Goal: Information Seeking & Learning: Learn about a topic

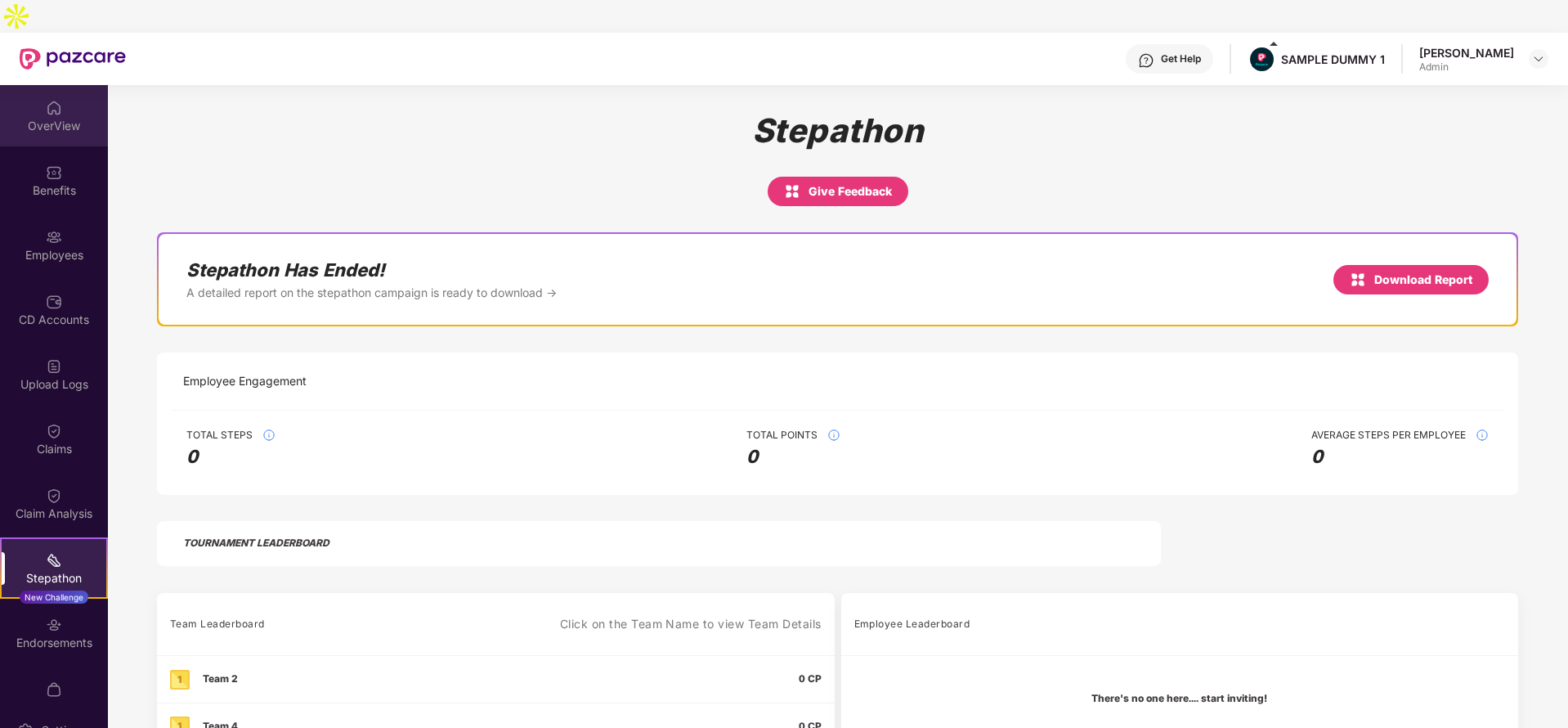
click at [62, 85] on div "OverView" at bounding box center [54, 116] width 108 height 61
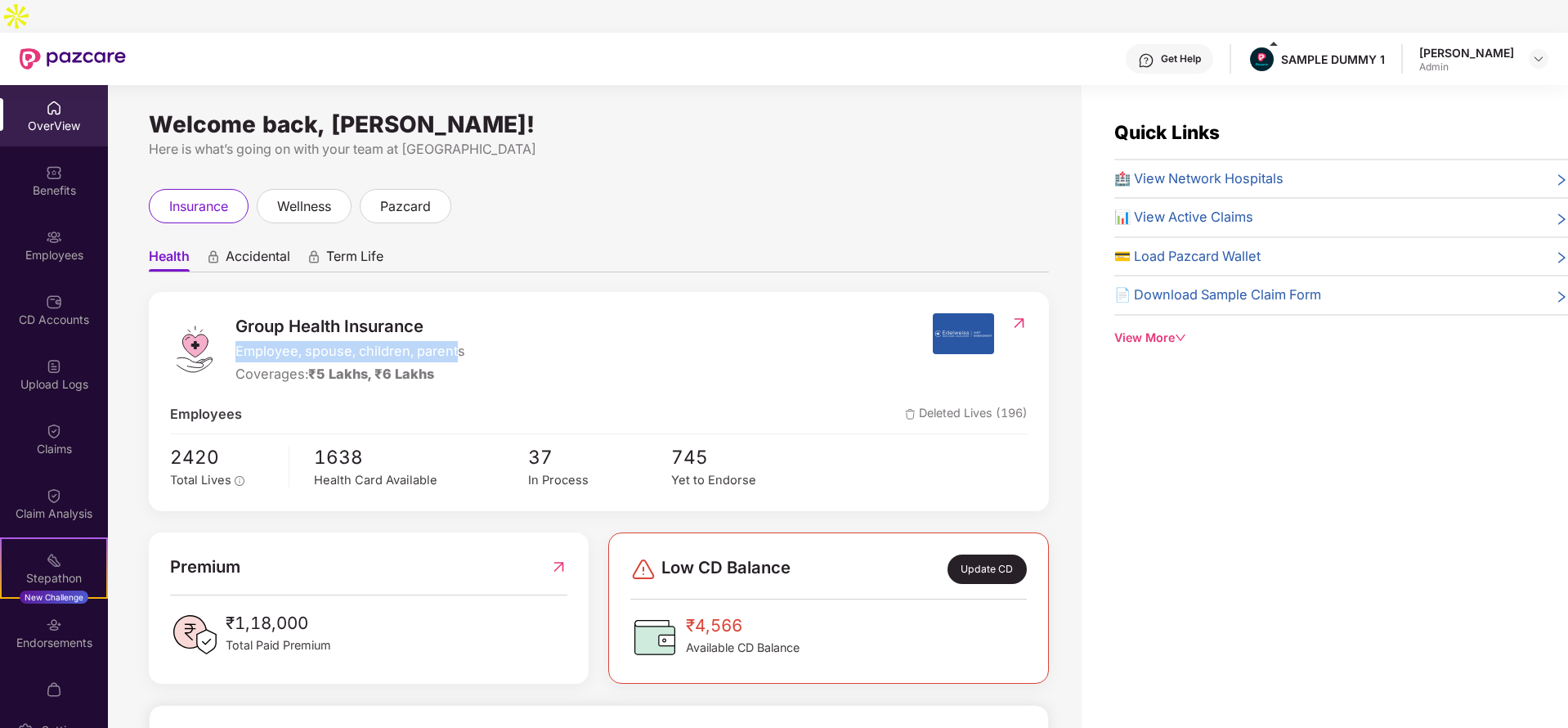
drag, startPoint x: 235, startPoint y: 318, endPoint x: 465, endPoint y: 321, distance: 230.0
click at [465, 321] on div "Group Health Insurance Employee, spouse, children, parents Coverages: ₹5 Lakhs,…" at bounding box center [551, 349] width 762 height 71
drag, startPoint x: 246, startPoint y: 348, endPoint x: 474, endPoint y: 340, distance: 228.1
click at [474, 340] on div "Group Health Insurance Employee, spouse, children, parents Coverages: ₹5 Lakhs,…" at bounding box center [551, 349] width 762 height 71
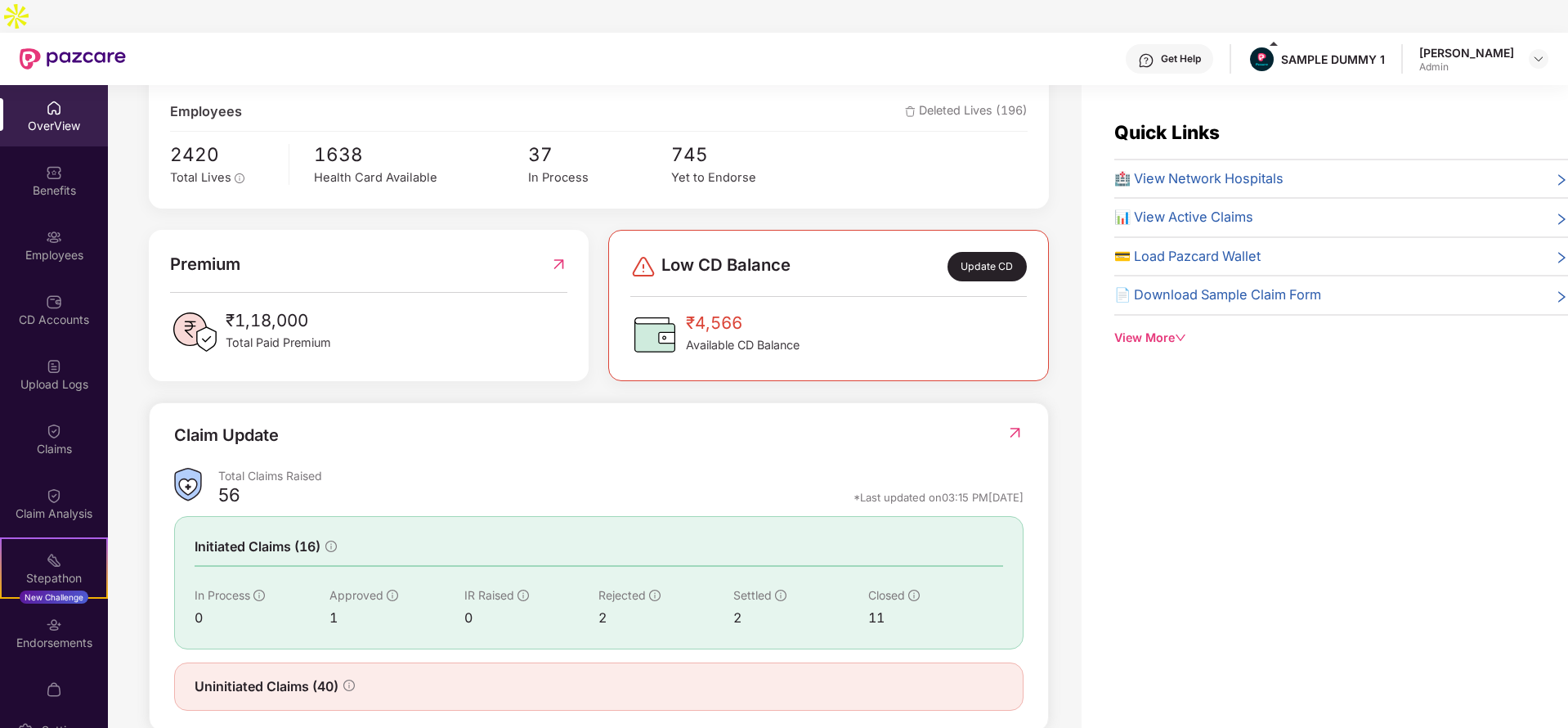
scroll to position [52, 0]
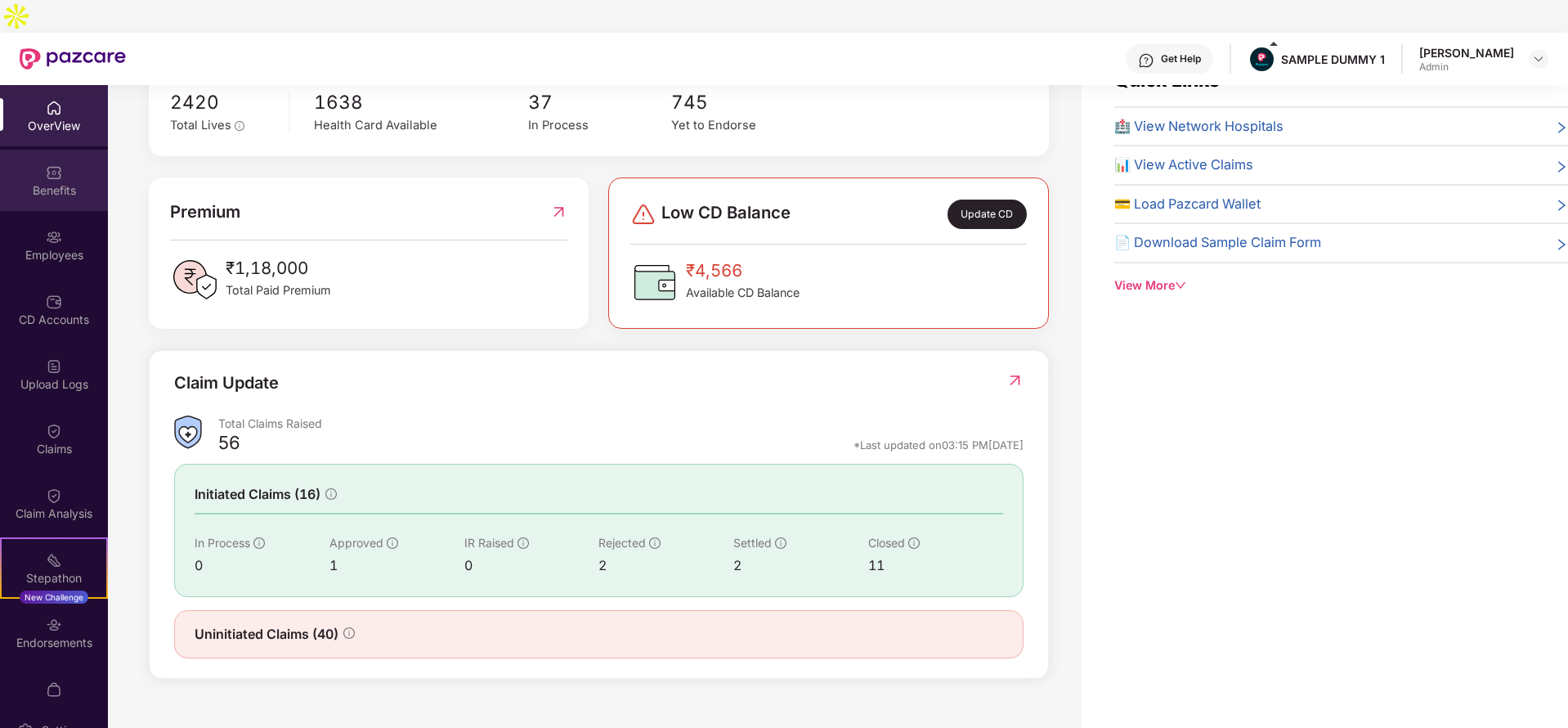
click at [56, 183] on div "Benefits" at bounding box center [54, 191] width 108 height 17
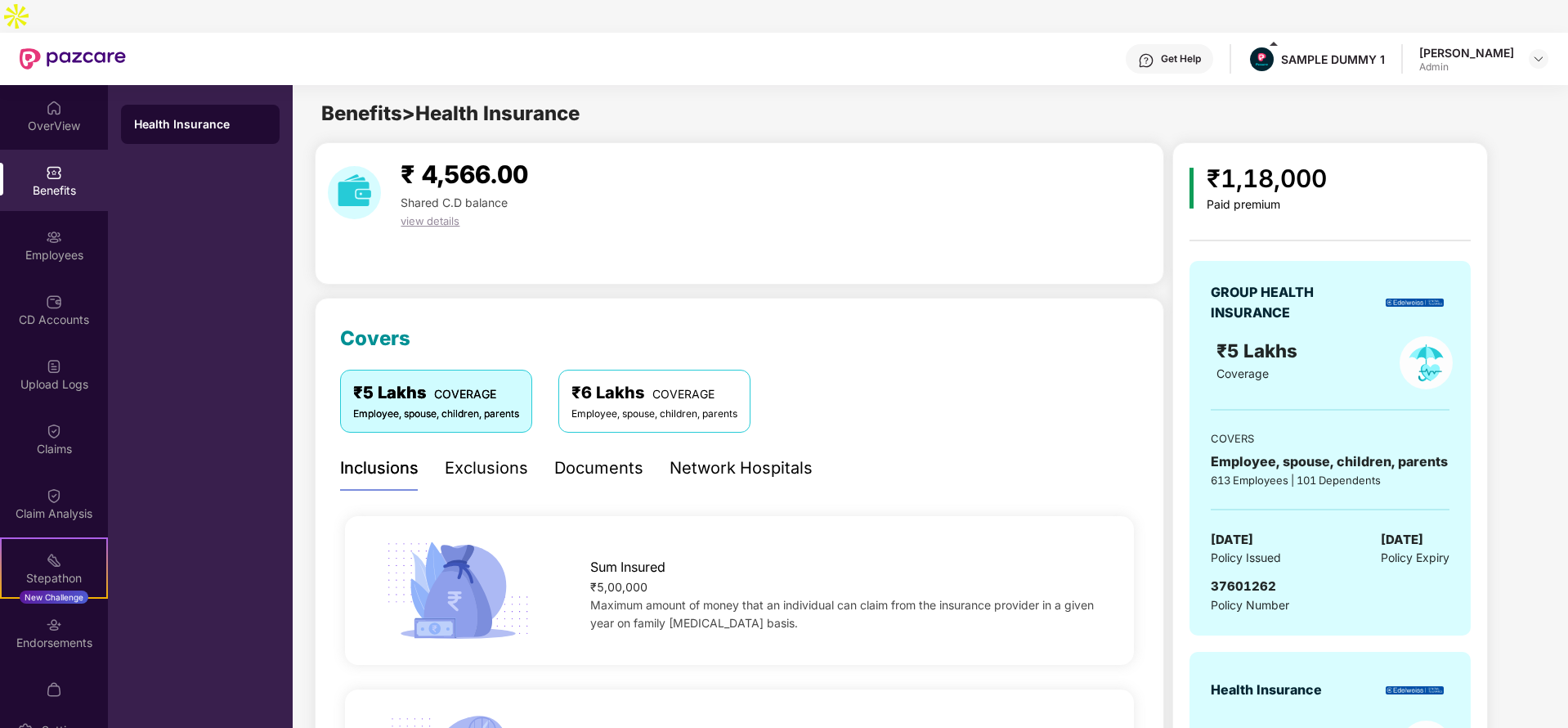
click at [465, 455] on div "Exclusions" at bounding box center [486, 468] width 83 height 26
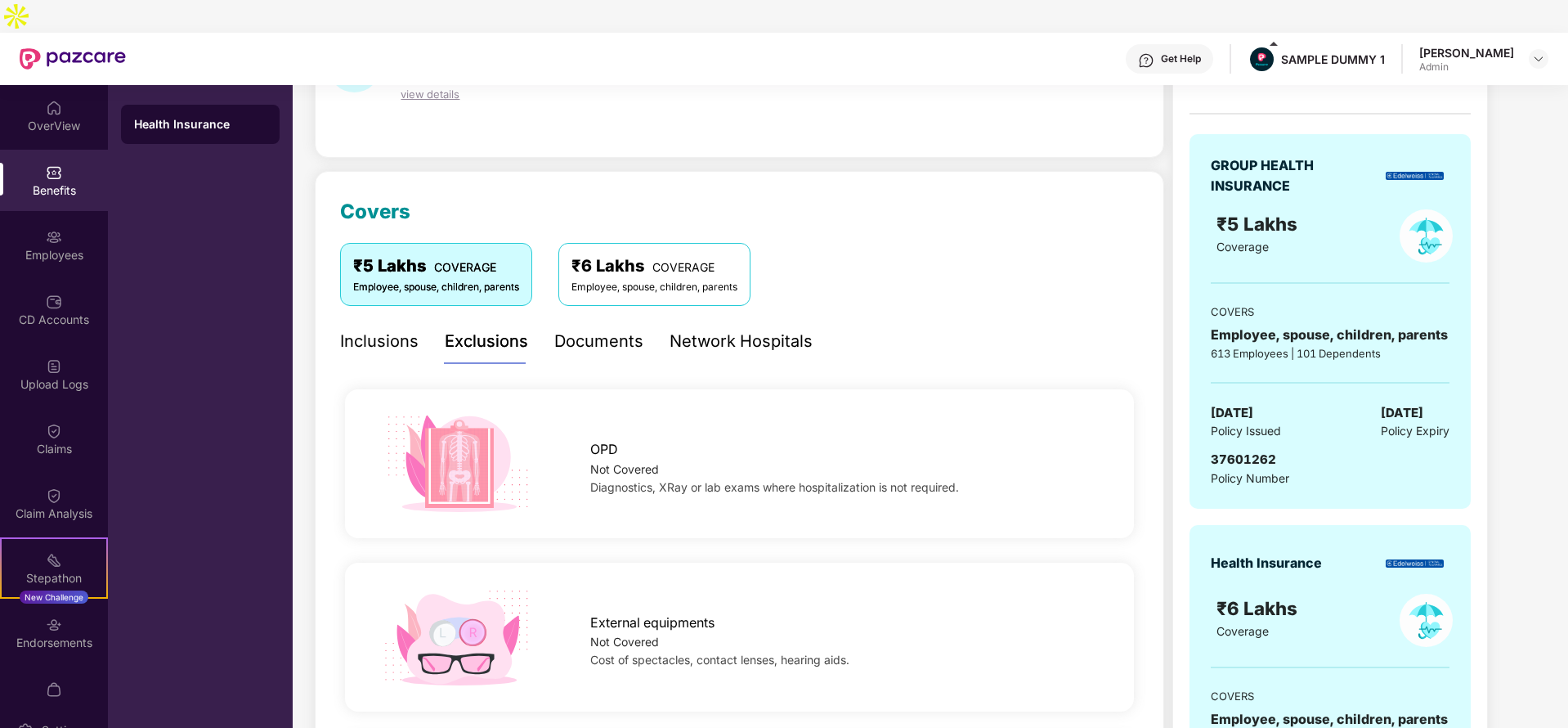
scroll to position [125, 0]
click at [608, 331] on div "Documents" at bounding box center [598, 343] width 89 height 26
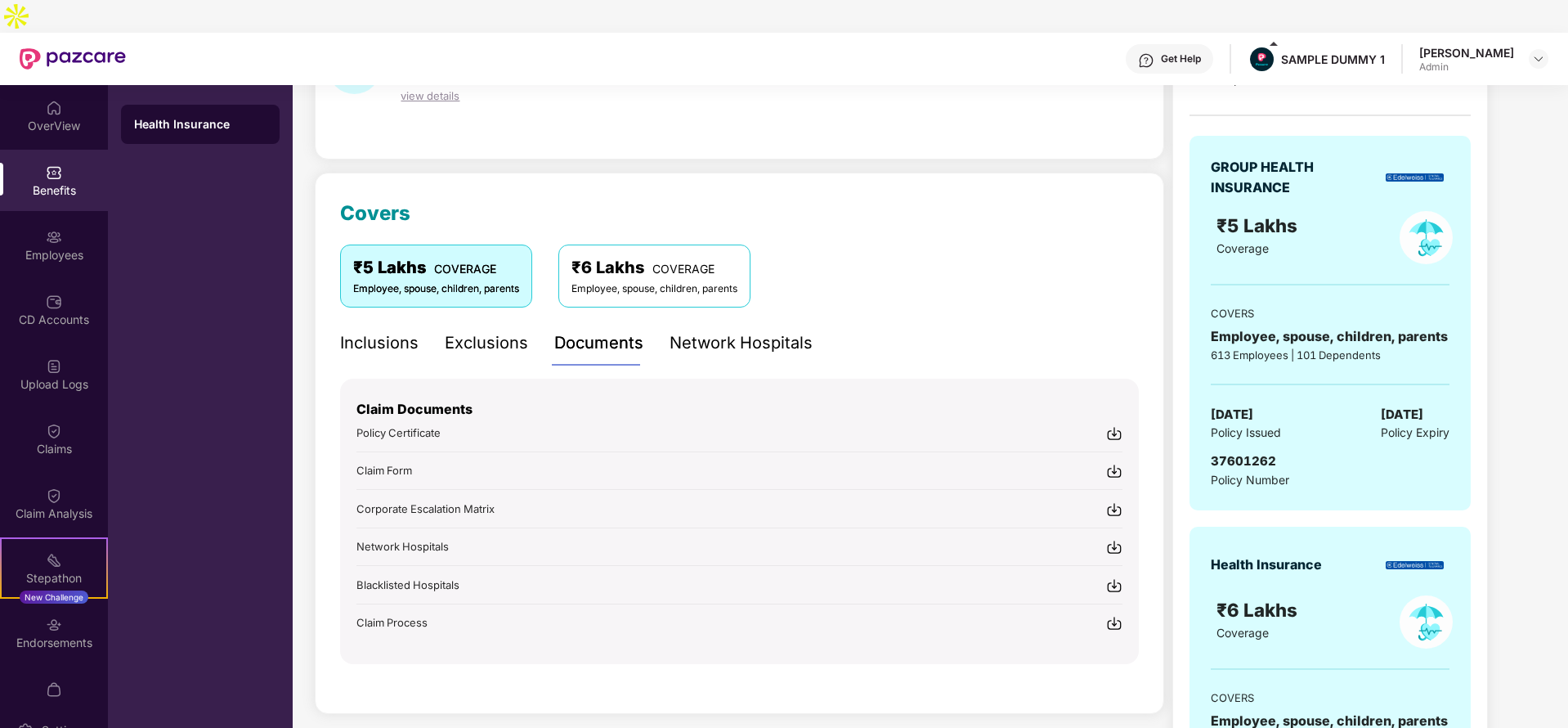
scroll to position [269, 0]
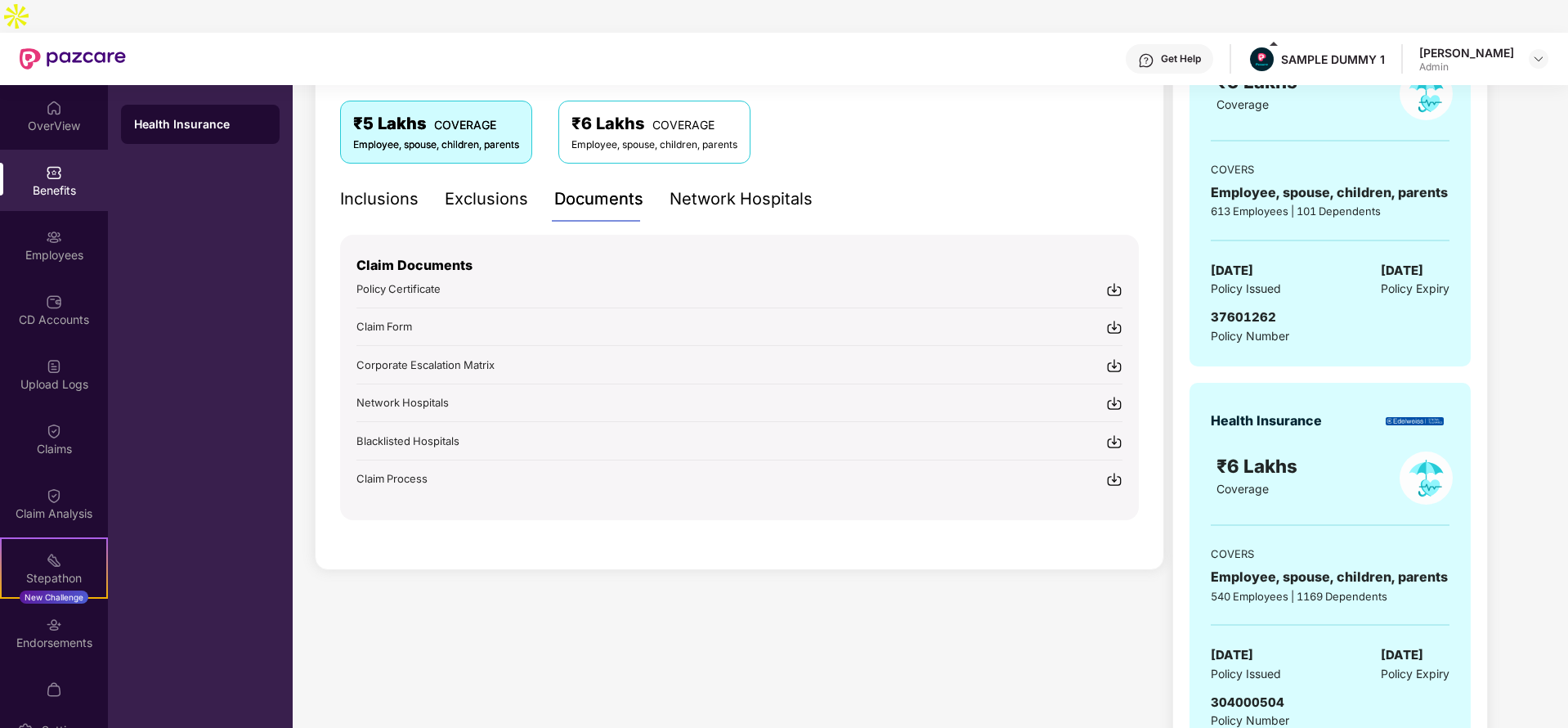
click at [735, 186] on div "Network Hospitals" at bounding box center [741, 199] width 143 height 26
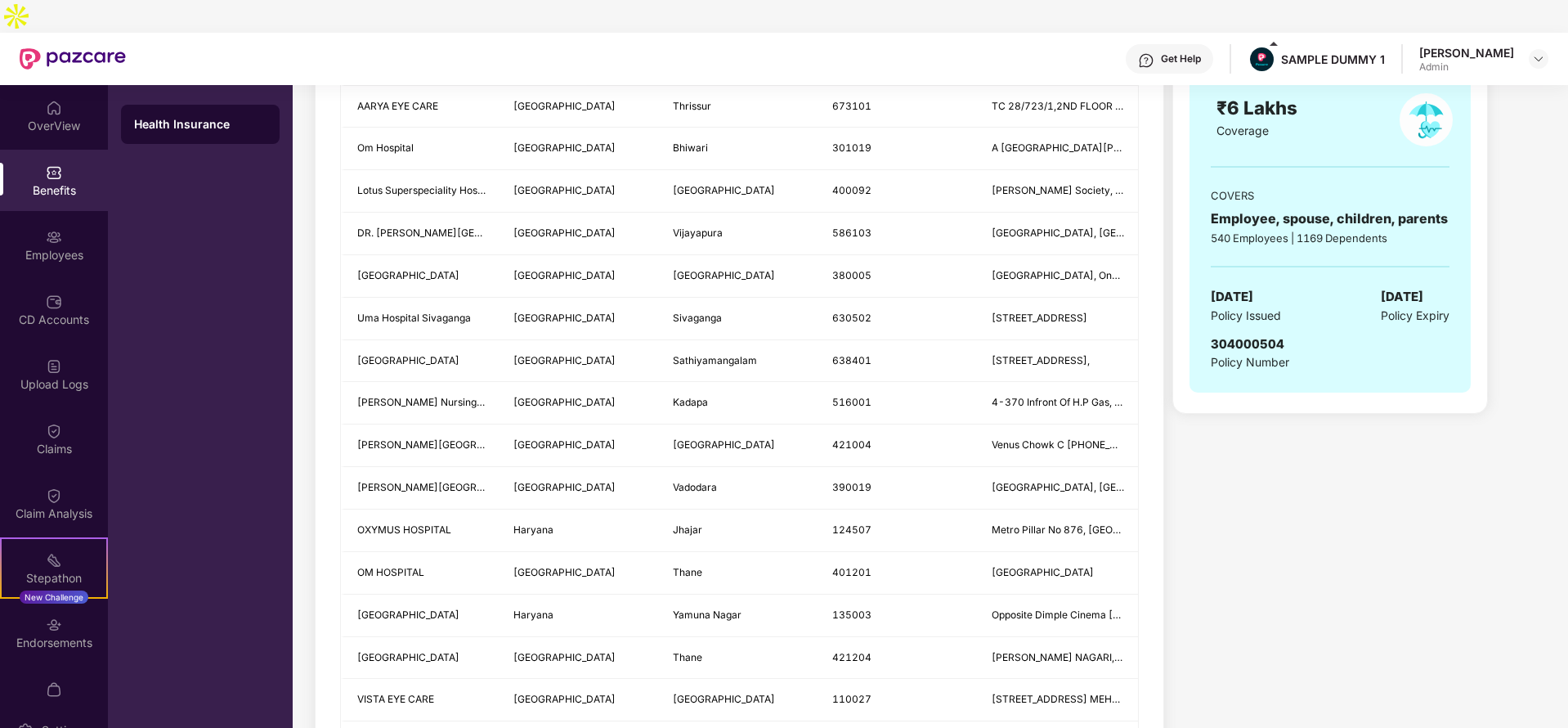
scroll to position [294, 0]
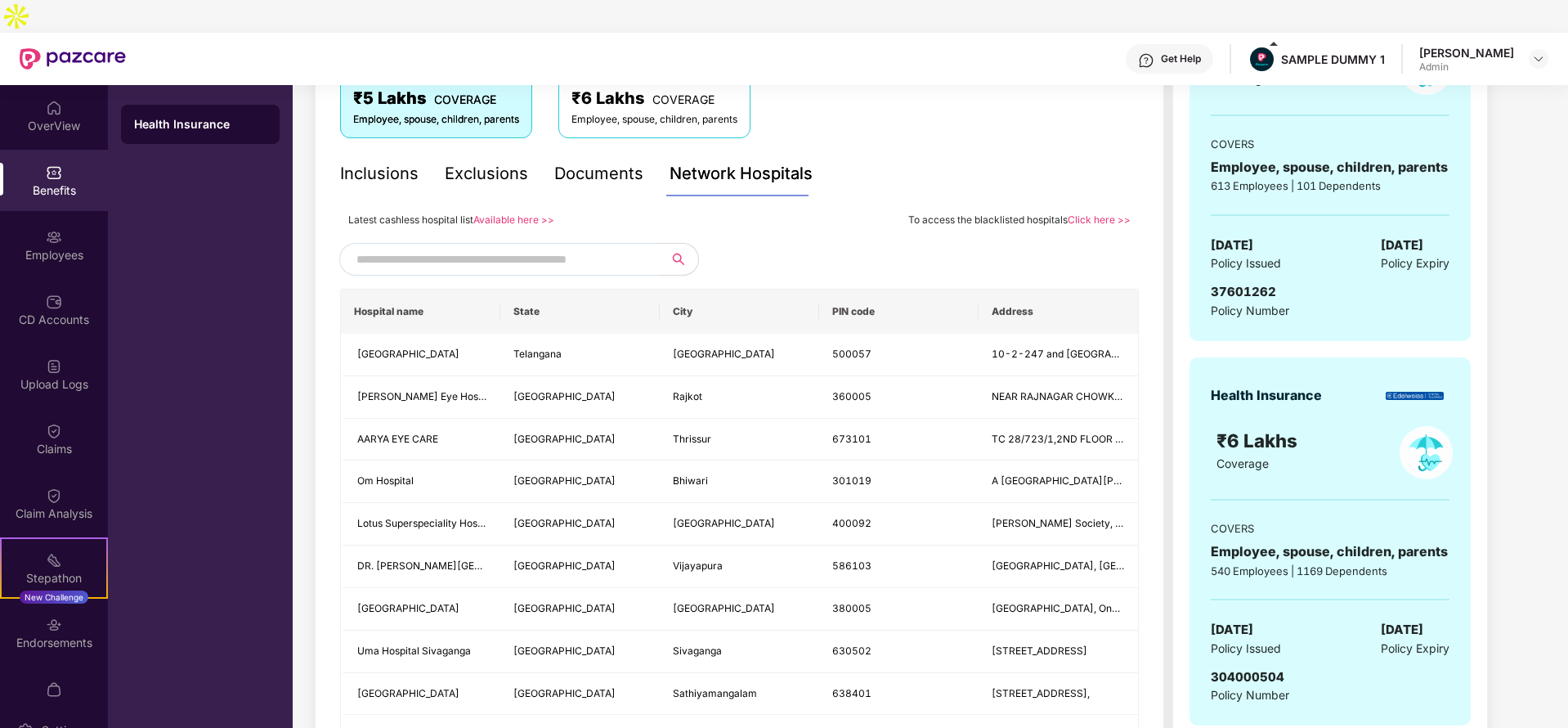
click at [484, 247] on input "text" at bounding box center [496, 259] width 280 height 25
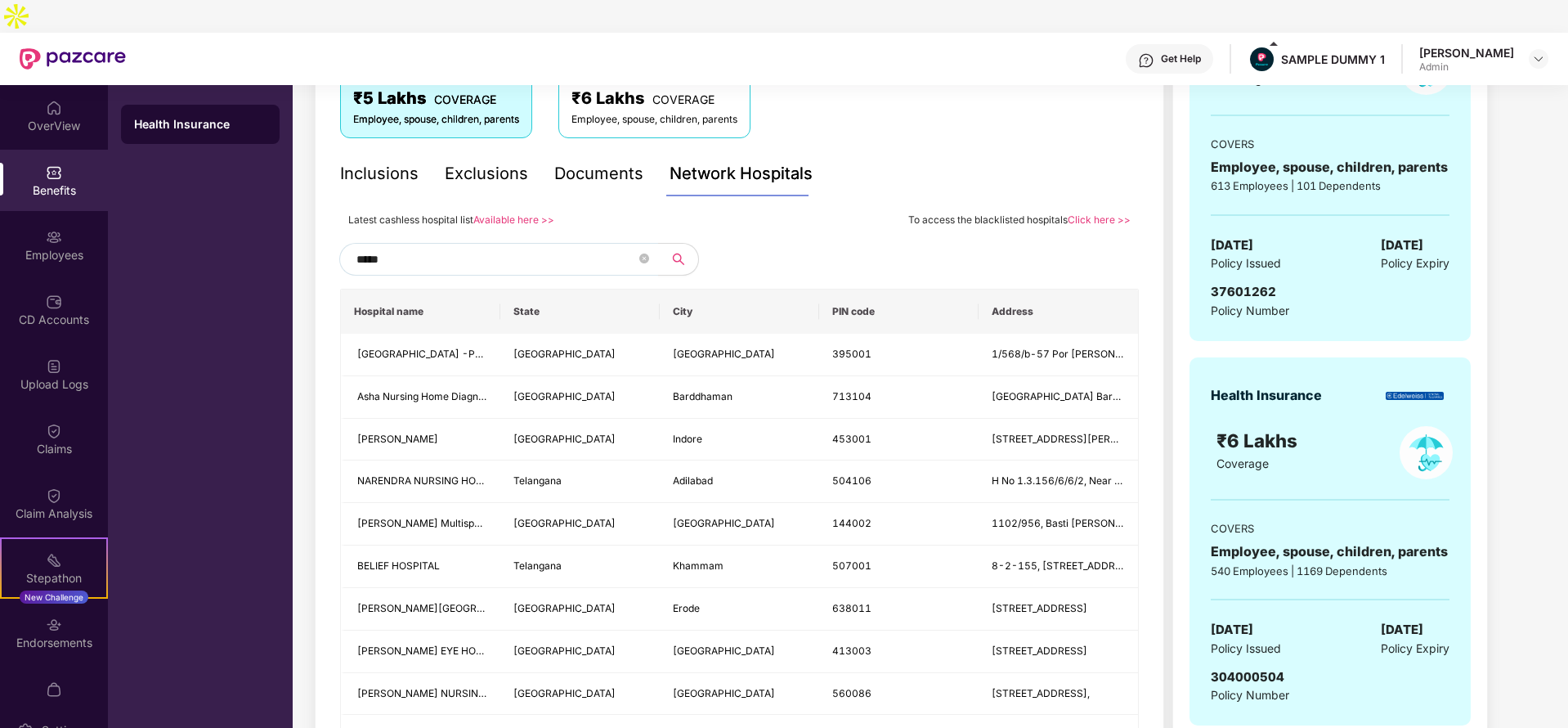
type input "******"
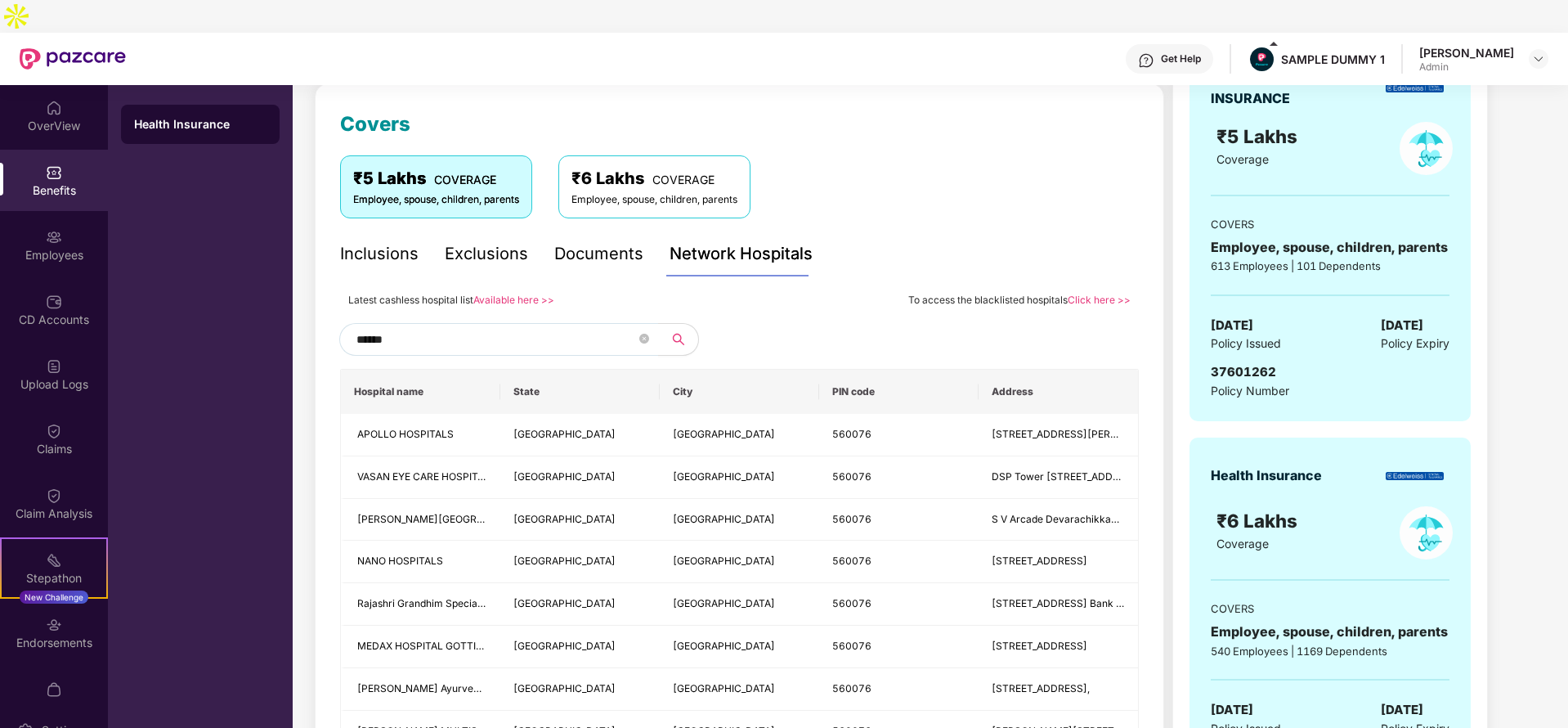
scroll to position [214, 0]
click at [646, 335] on icon "close-circle" at bounding box center [644, 340] width 10 height 10
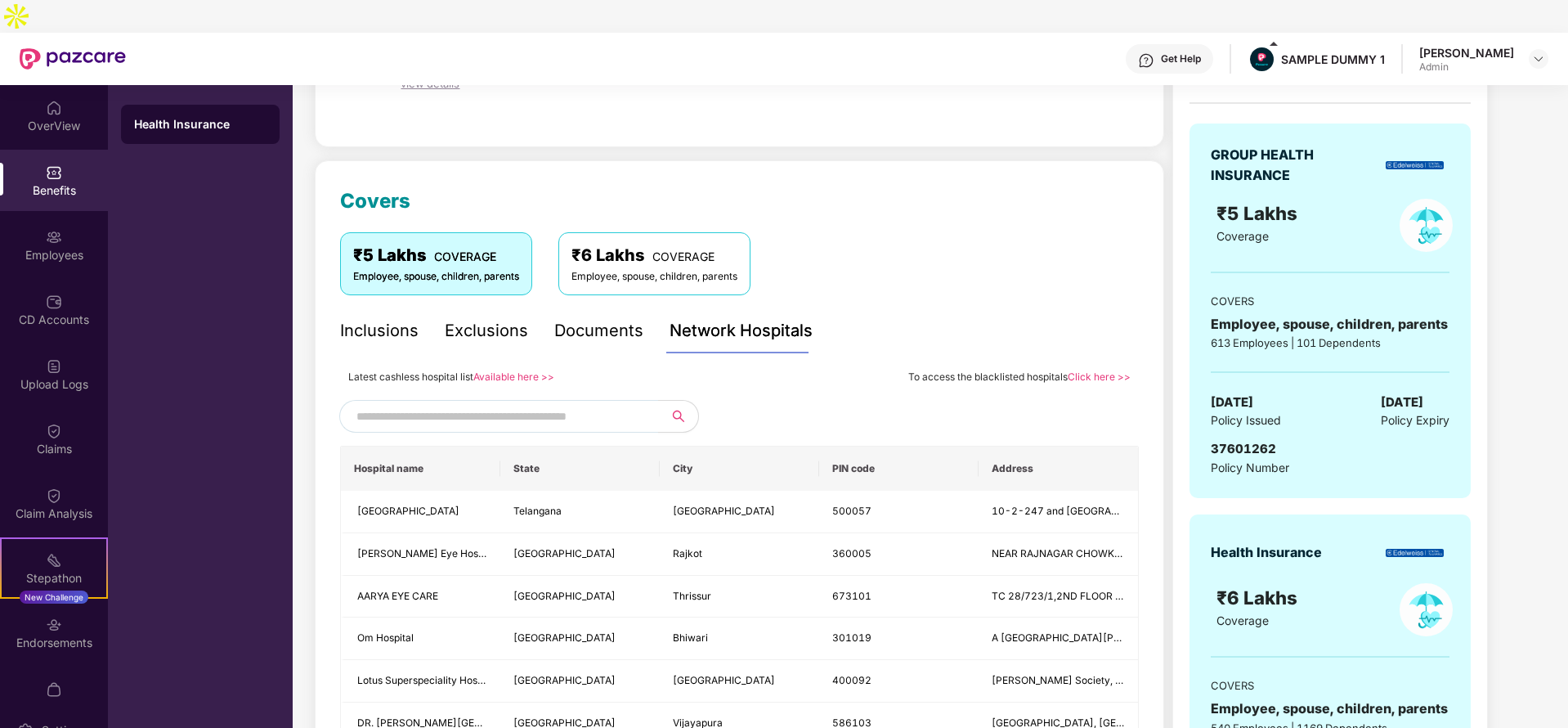
scroll to position [135, 0]
click at [48, 229] on img at bounding box center [54, 238] width 17 height 17
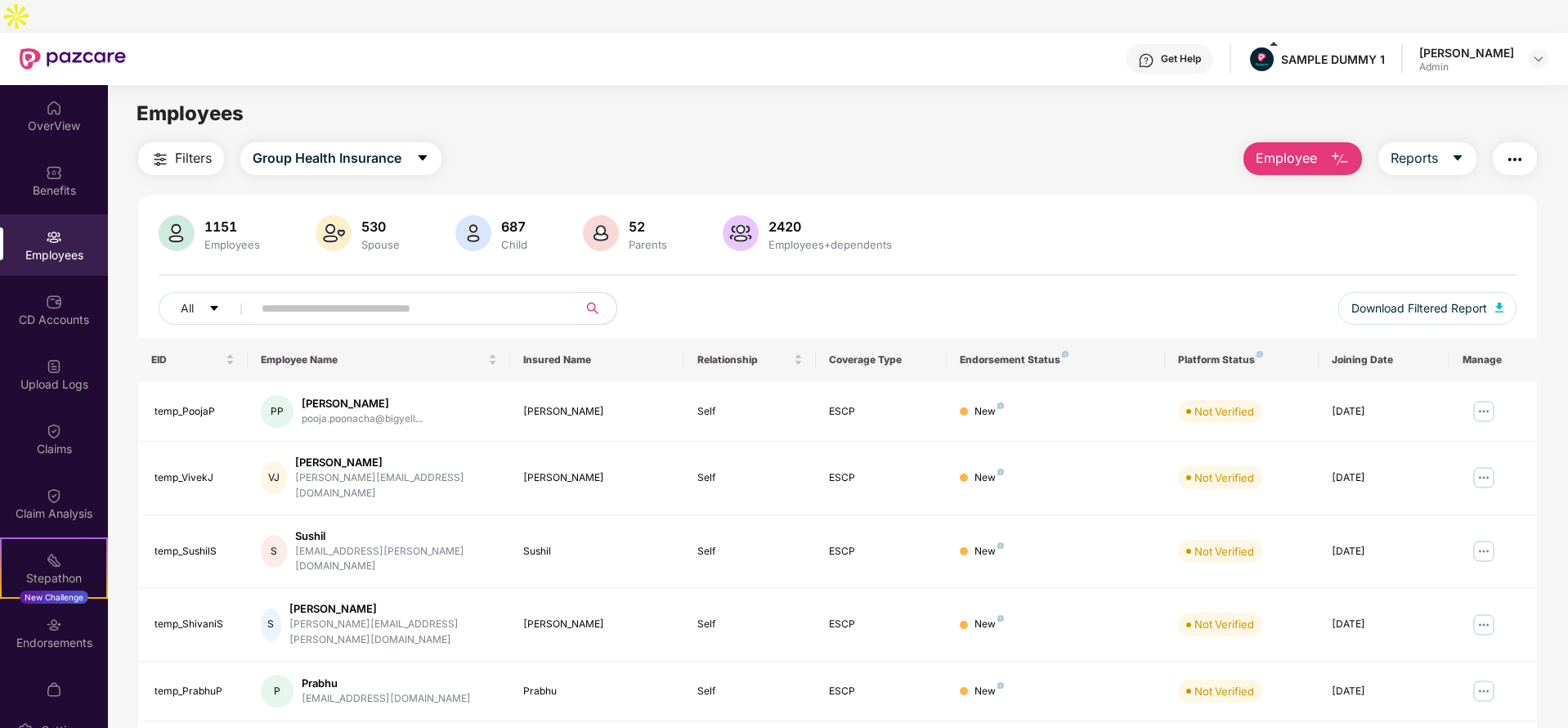
click at [1302, 148] on span "Employee" at bounding box center [1286, 158] width 61 height 21
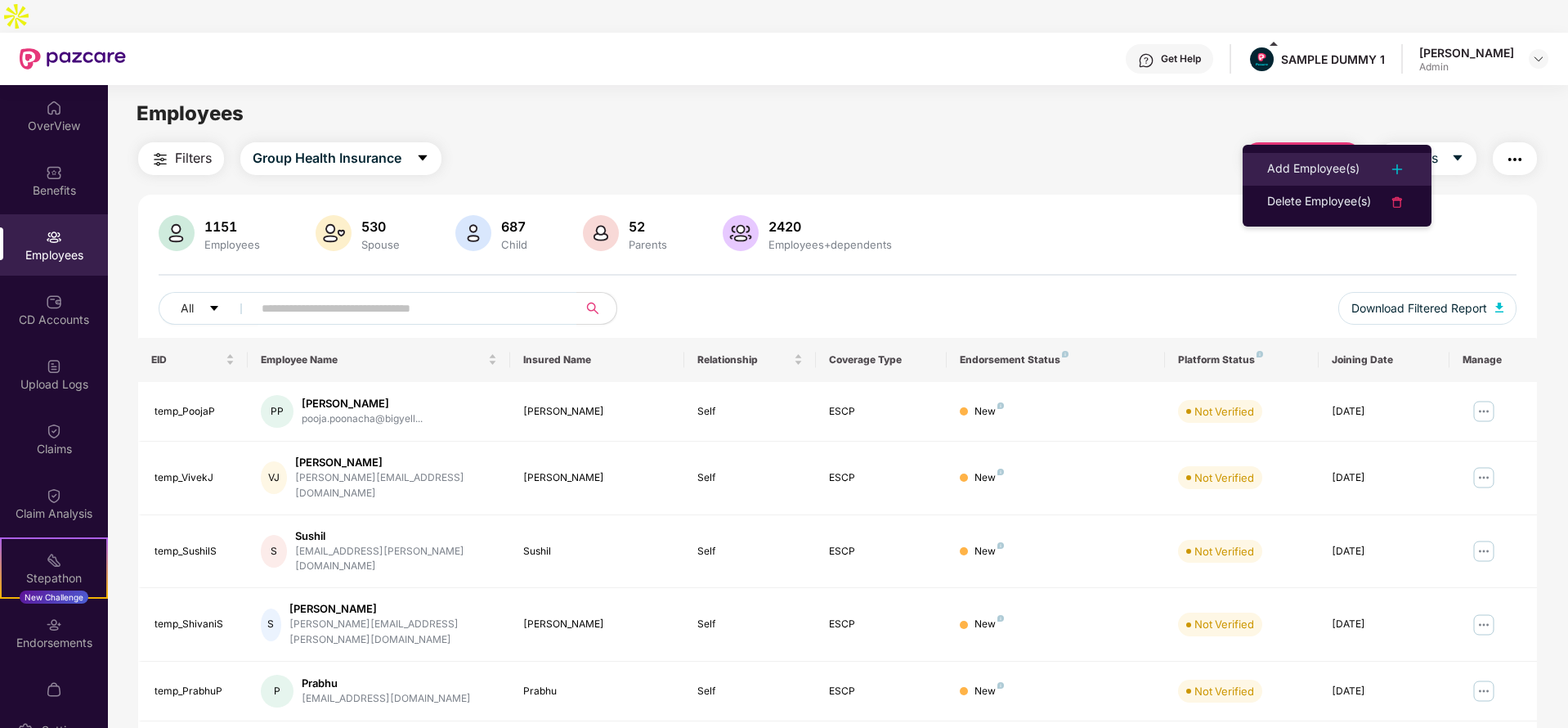
click at [1274, 180] on li "Add Employee(s)" at bounding box center [1336, 169] width 189 height 32
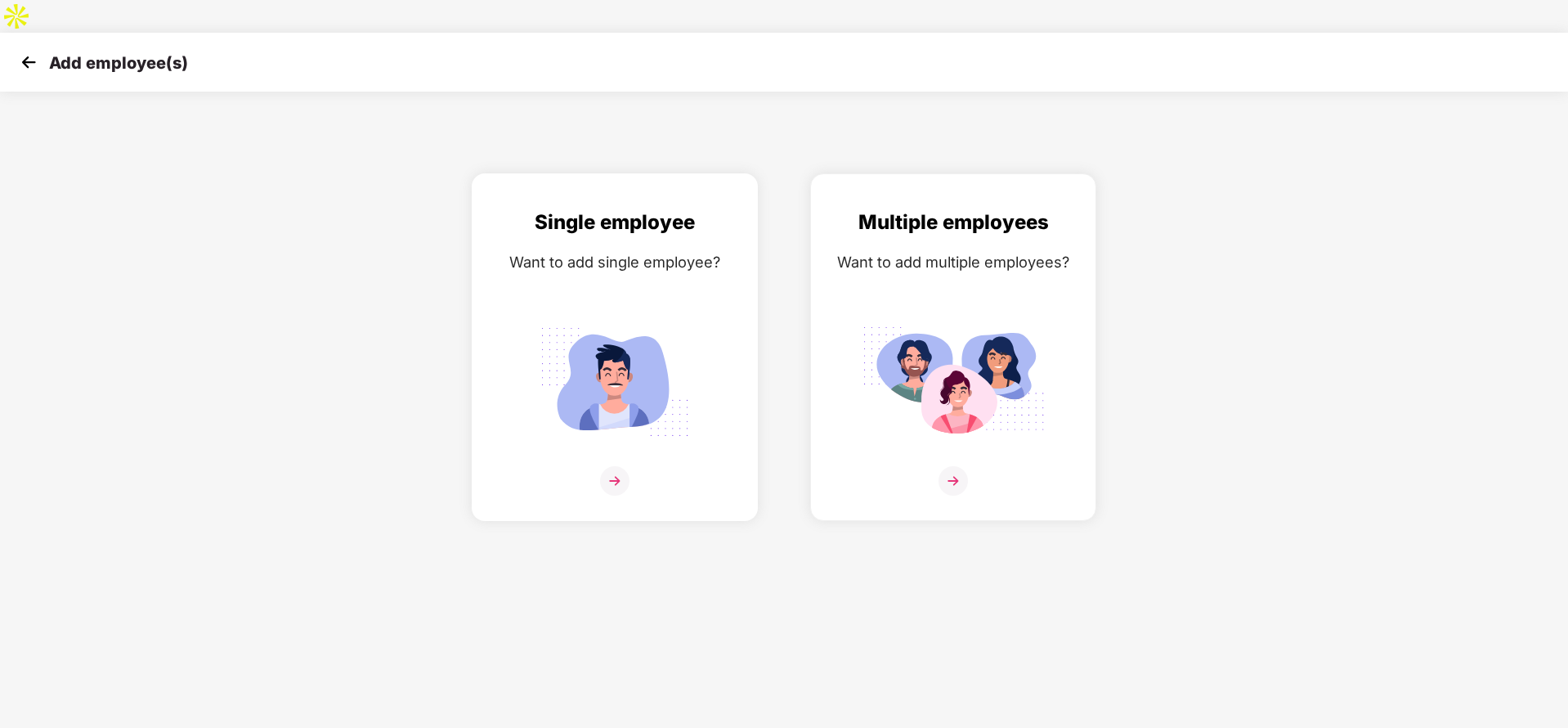
click at [626, 281] on div "Single employee Want to add single employee?" at bounding box center [615, 362] width 252 height 309
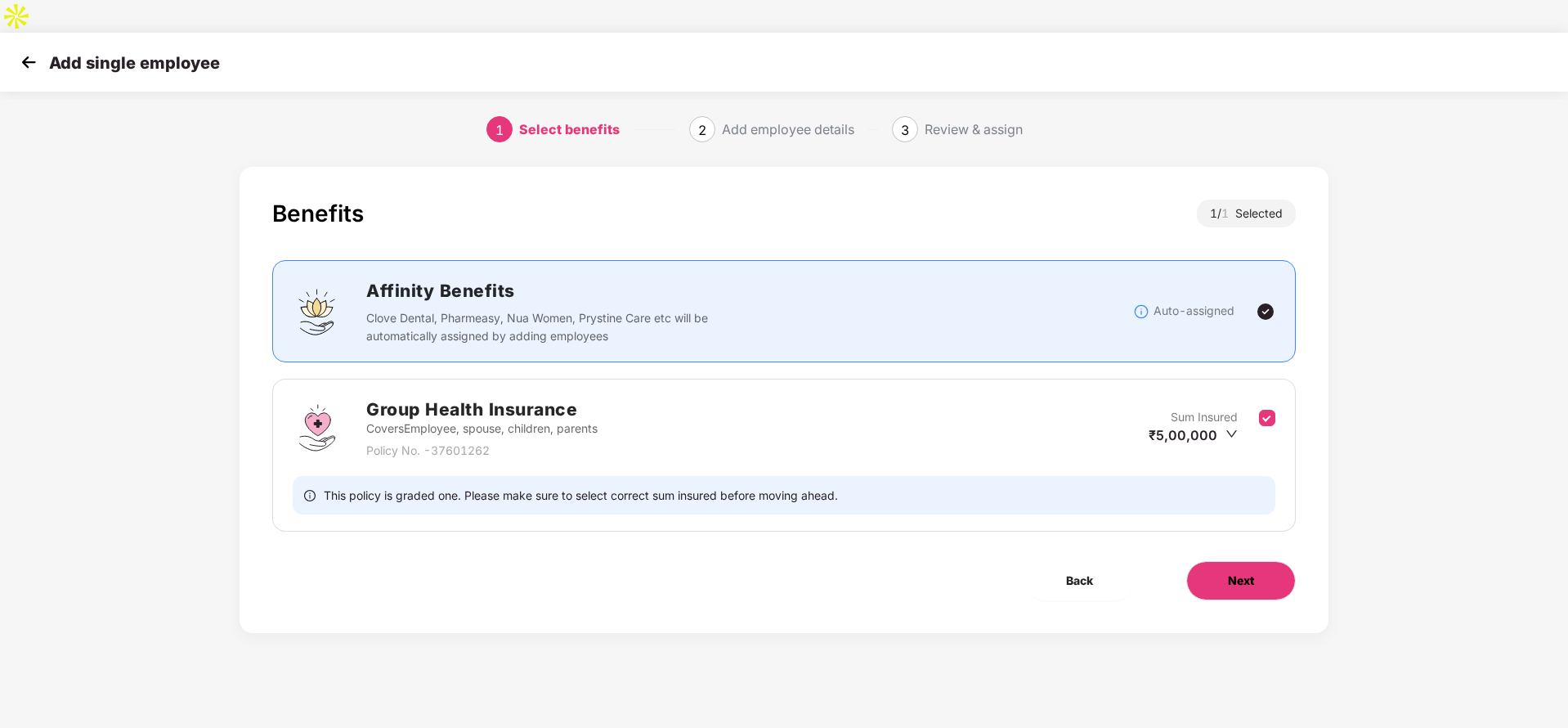
click at [1242, 561] on button "Next" at bounding box center [1241, 580] width 110 height 39
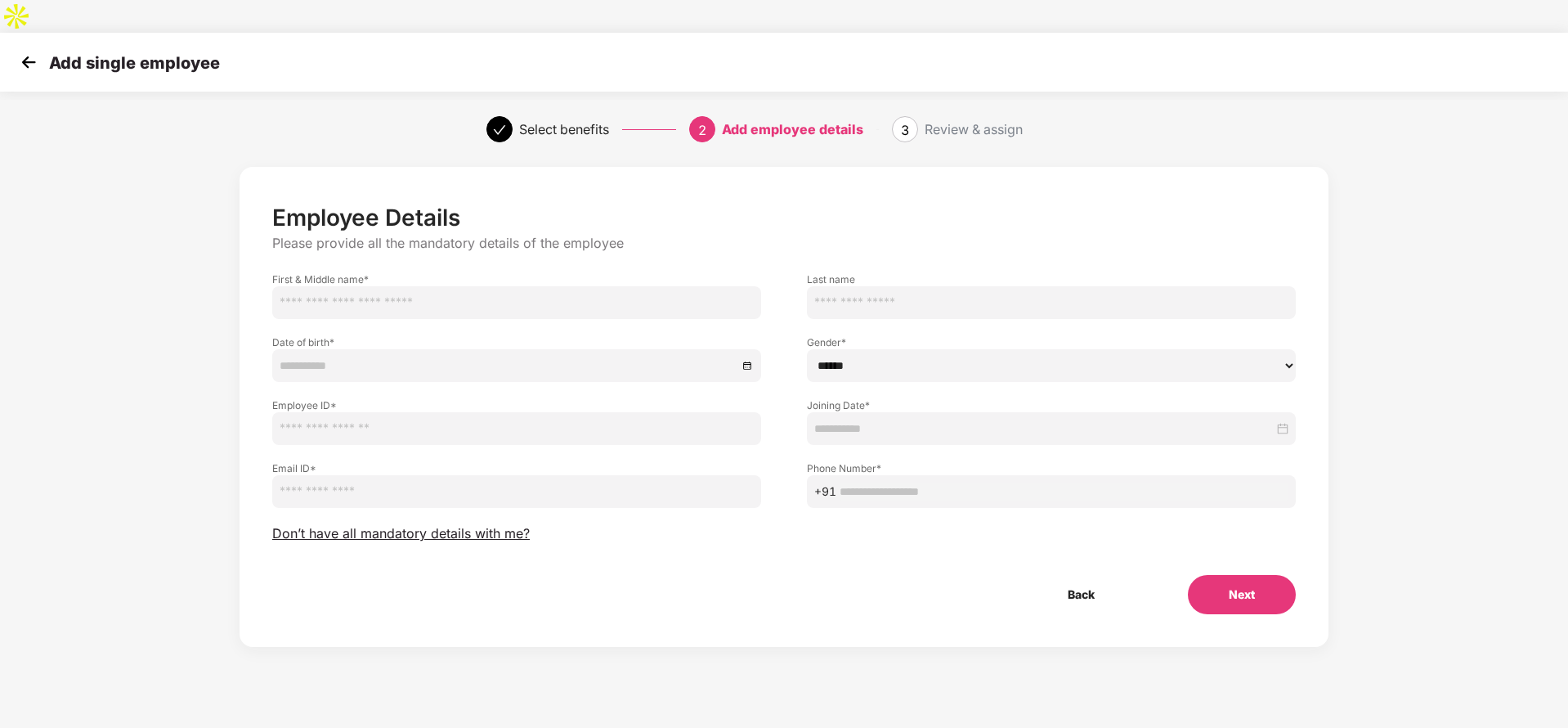
click at [13, 32] on div "Add single employee" at bounding box center [784, 61] width 1568 height 59
click at [28, 50] on img at bounding box center [29, 62] width 25 height 25
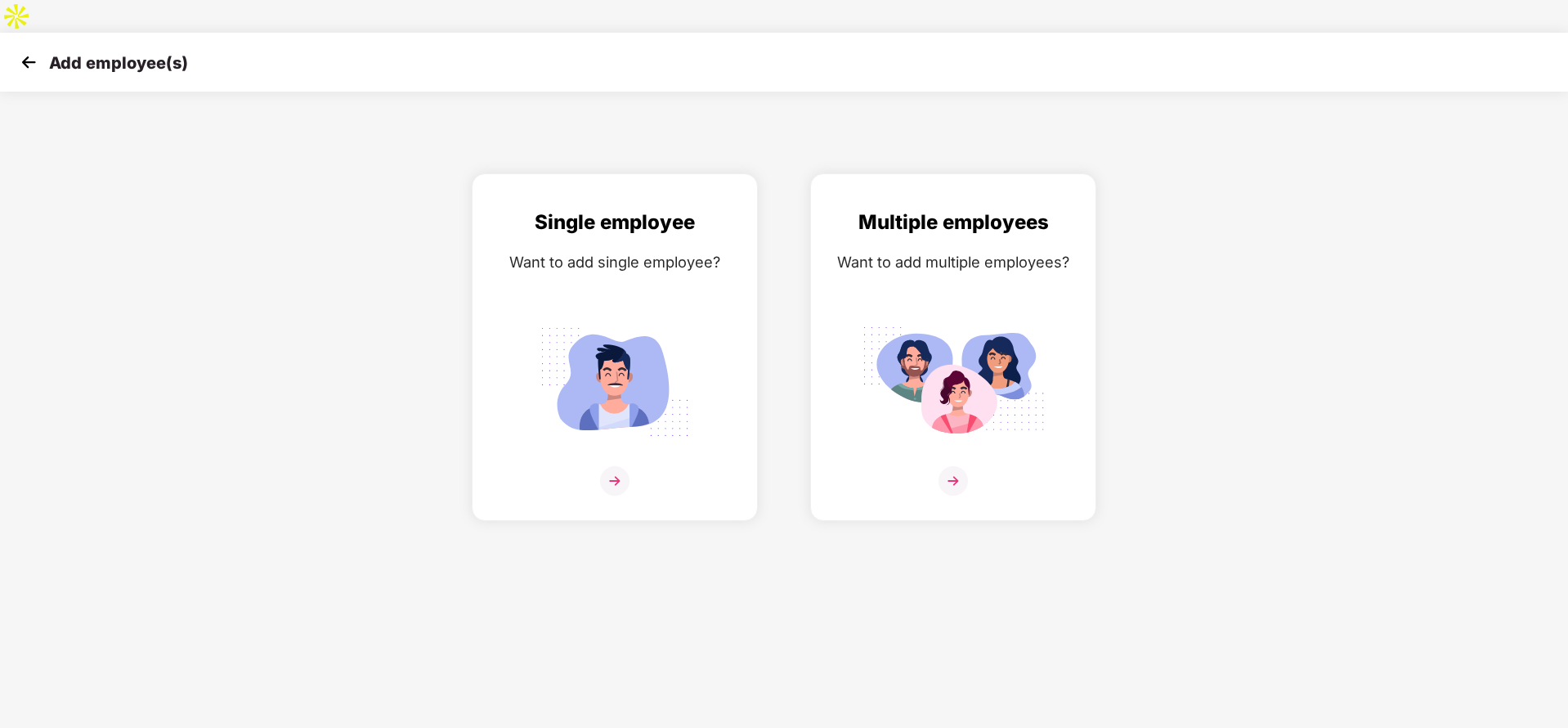
click at [33, 50] on img at bounding box center [29, 62] width 25 height 25
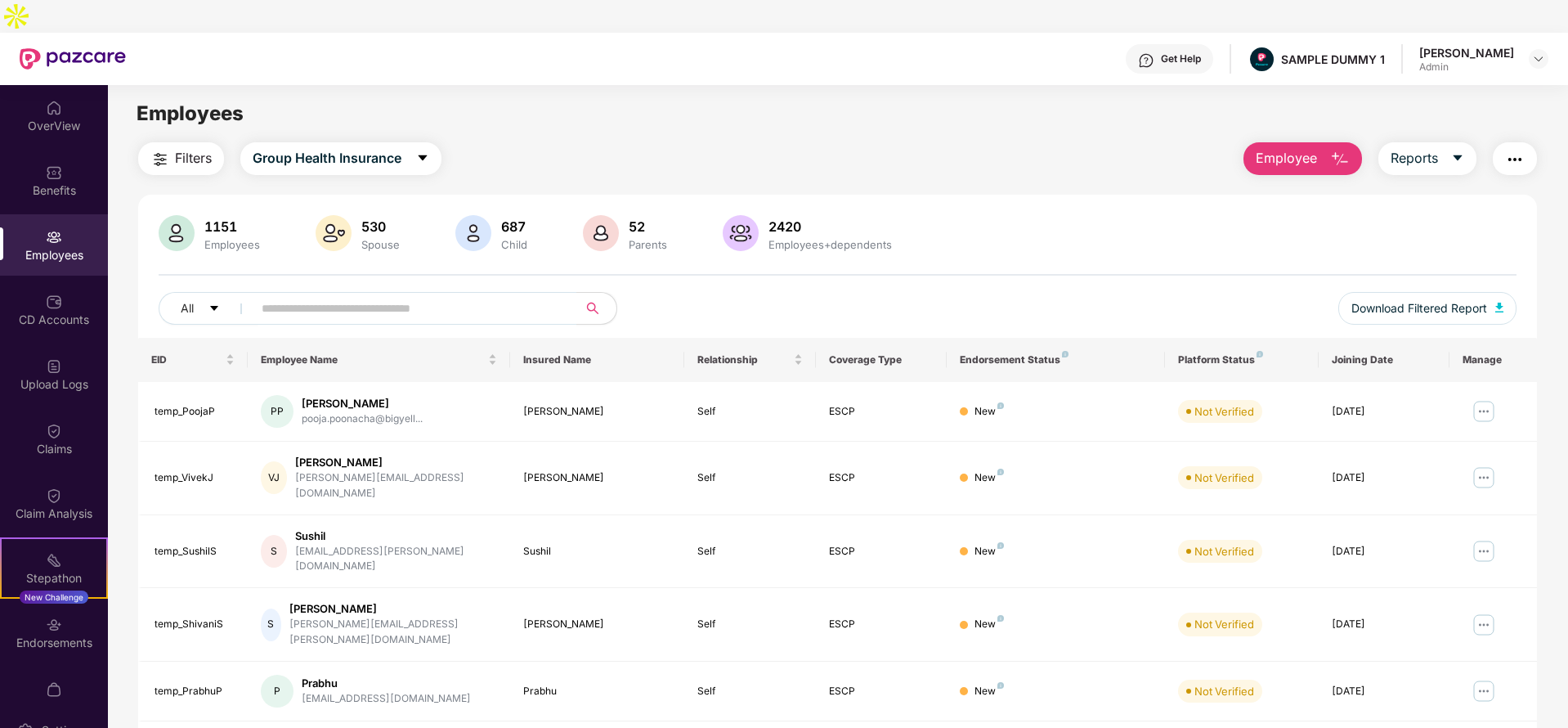
click at [1304, 148] on span "Employee" at bounding box center [1286, 158] width 61 height 21
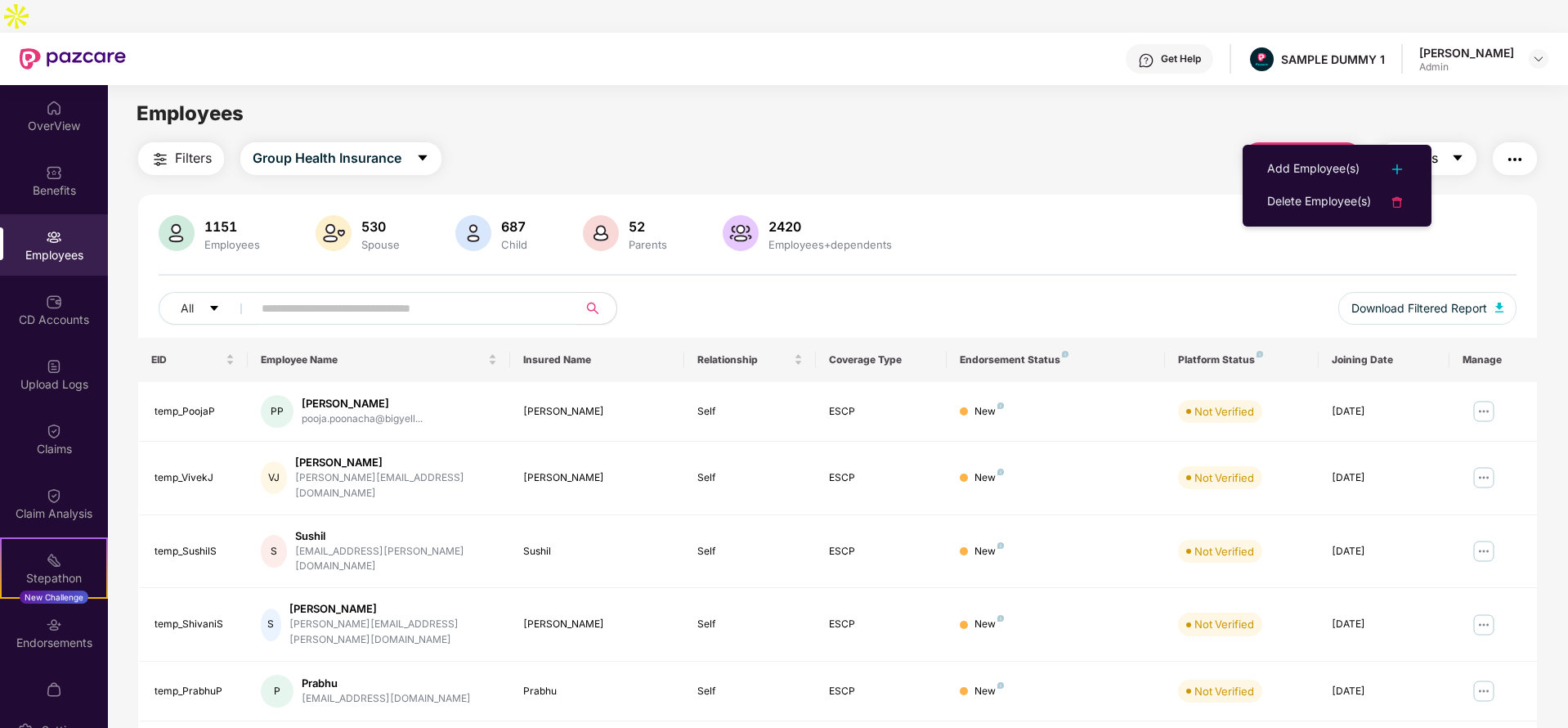
click at [1452, 151] on icon "caret-down" at bounding box center [1458, 158] width 13 height 13
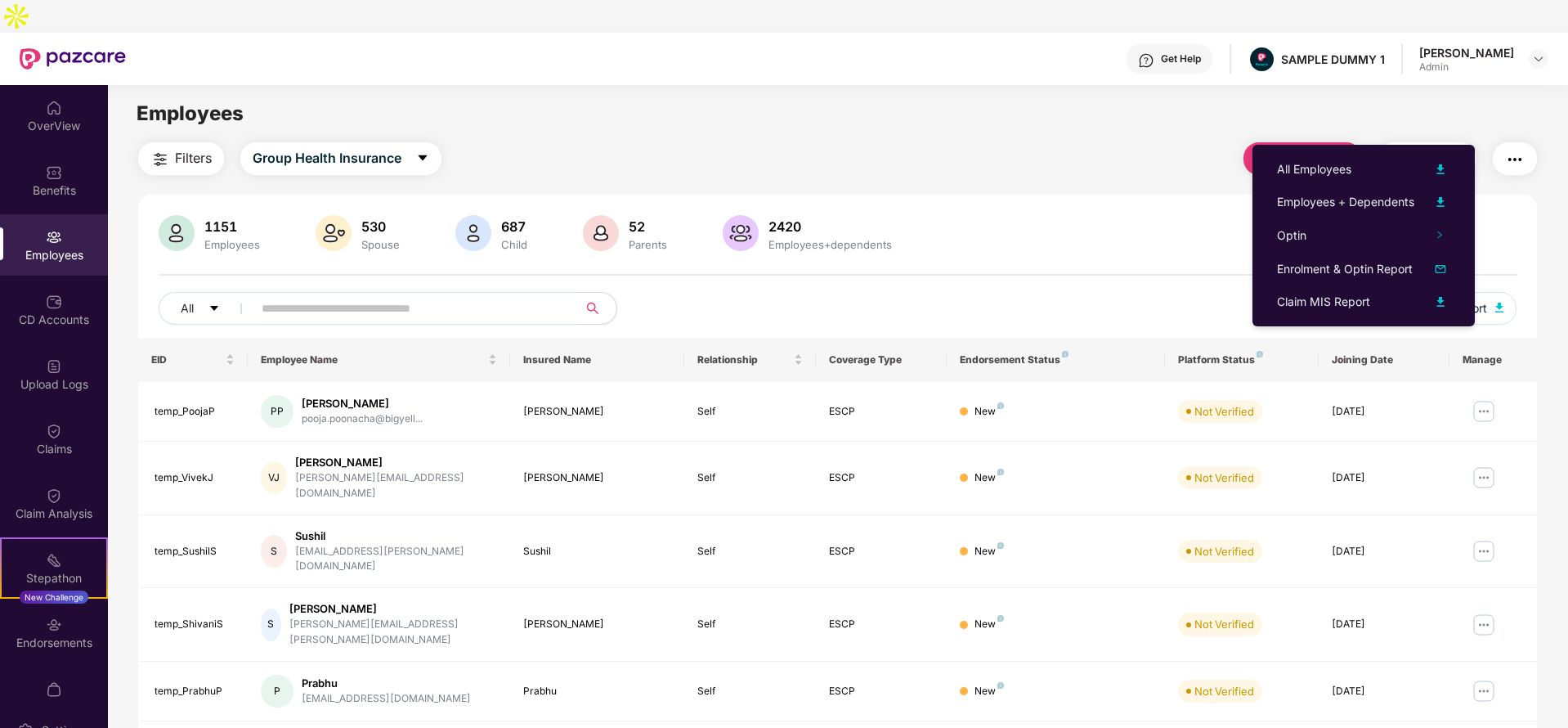
click at [1134, 194] on div "1151 Employees 530 Spouse 687 Child [DEMOGRAPHIC_DATA] Parents 2420 Employees+d…" at bounding box center [837, 643] width 1399 height 898
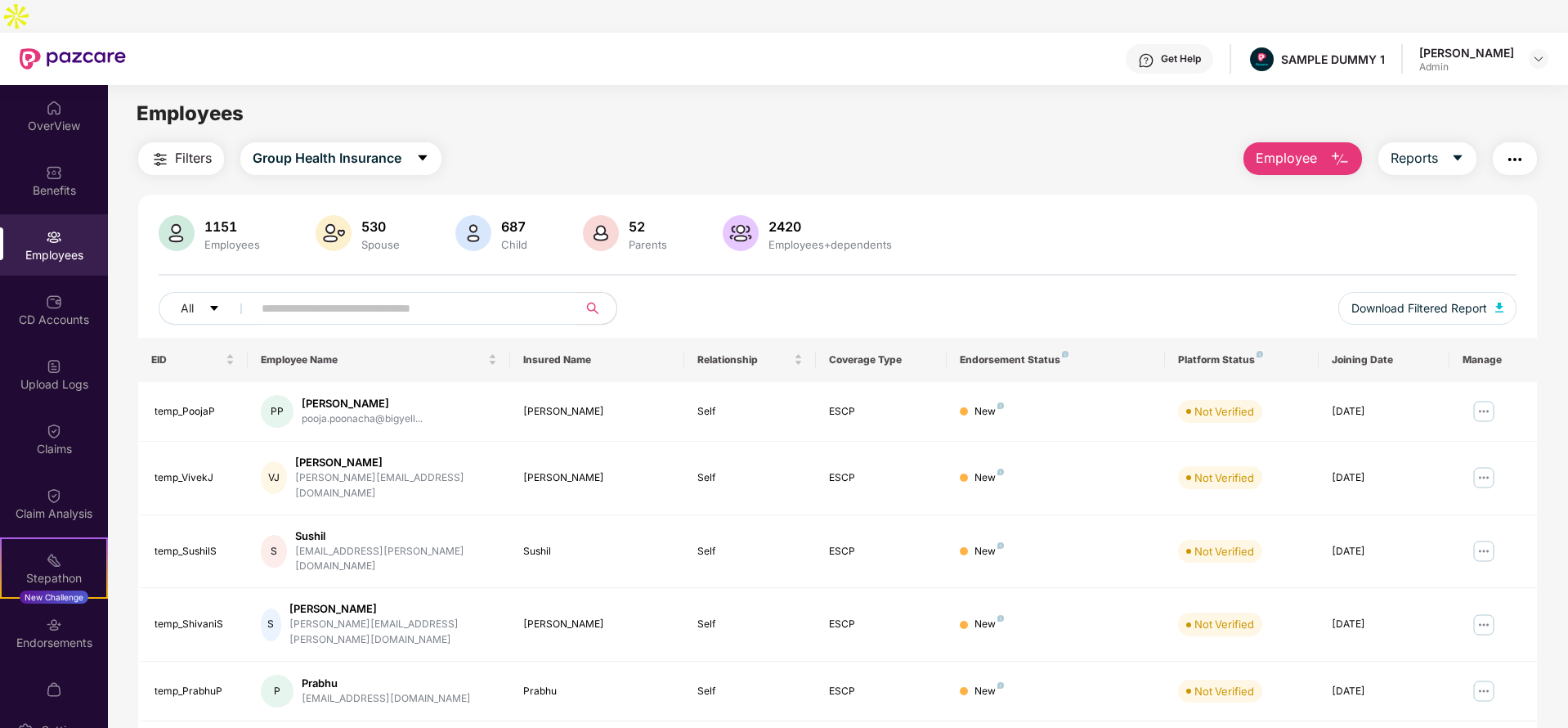
click at [1513, 150] on img "button" at bounding box center [1515, 160] width 20 height 20
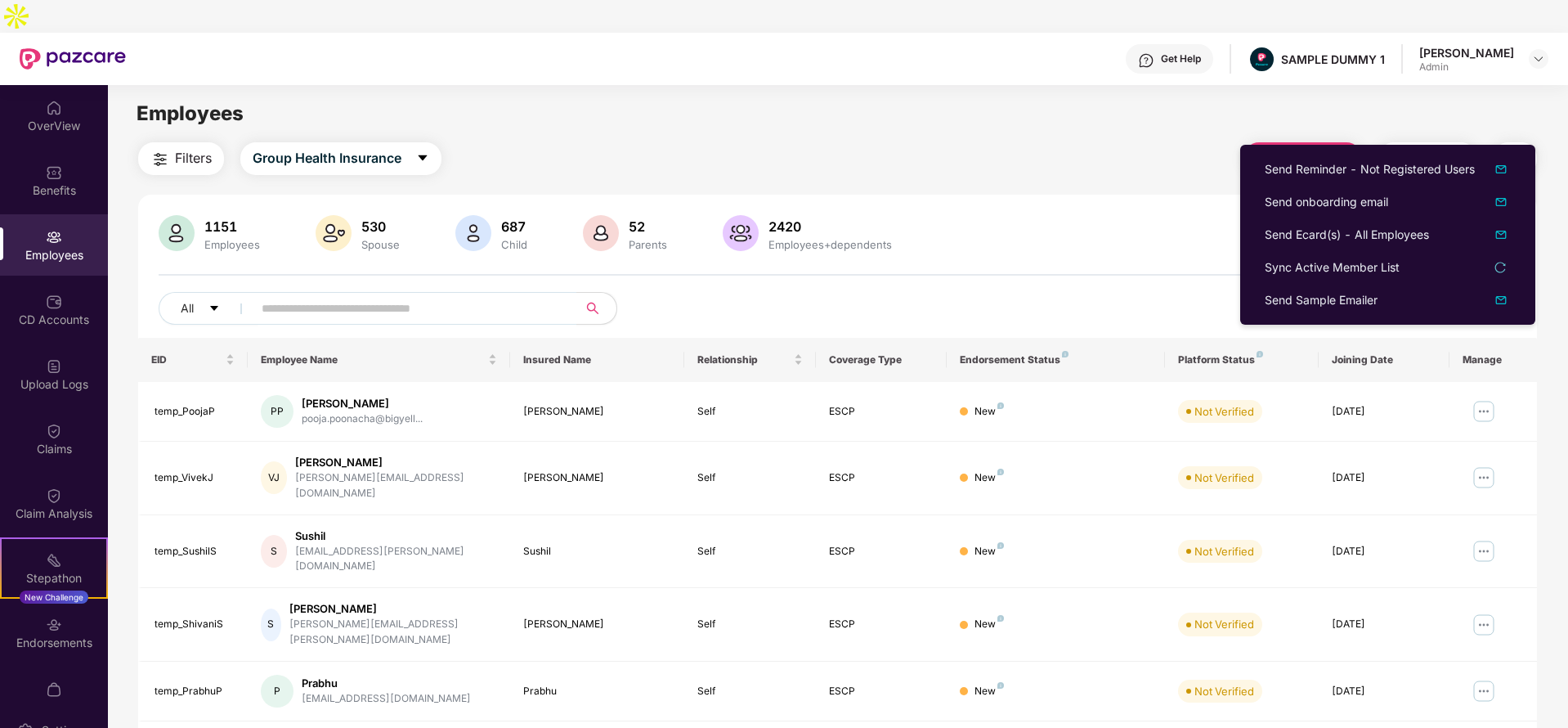
click at [1139, 215] on div "1151 Employees 530 Spouse 687 Child [DEMOGRAPHIC_DATA] Parents 2420 Employees+d…" at bounding box center [837, 234] width 1358 height 39
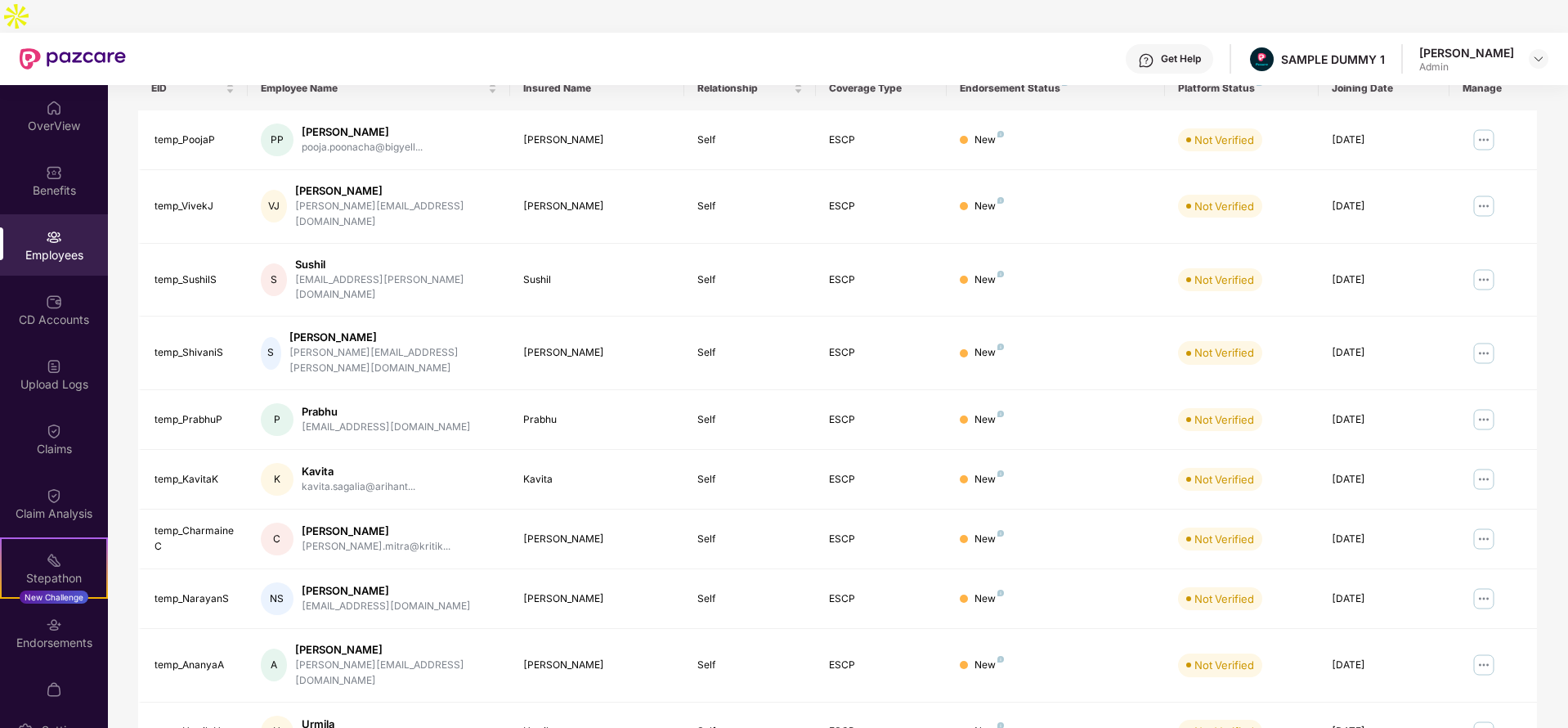
scroll to position [278, 0]
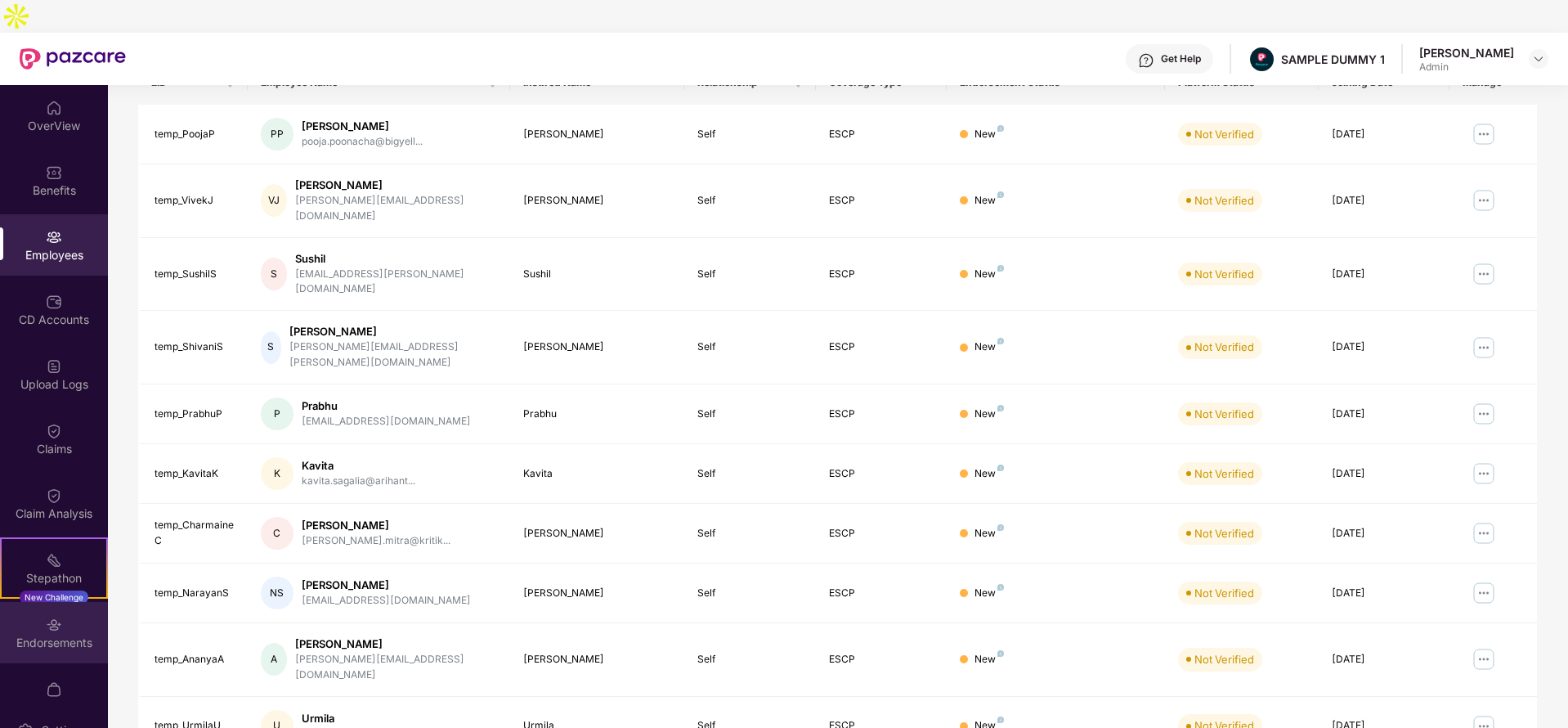
click at [56, 617] on img at bounding box center [54, 625] width 17 height 17
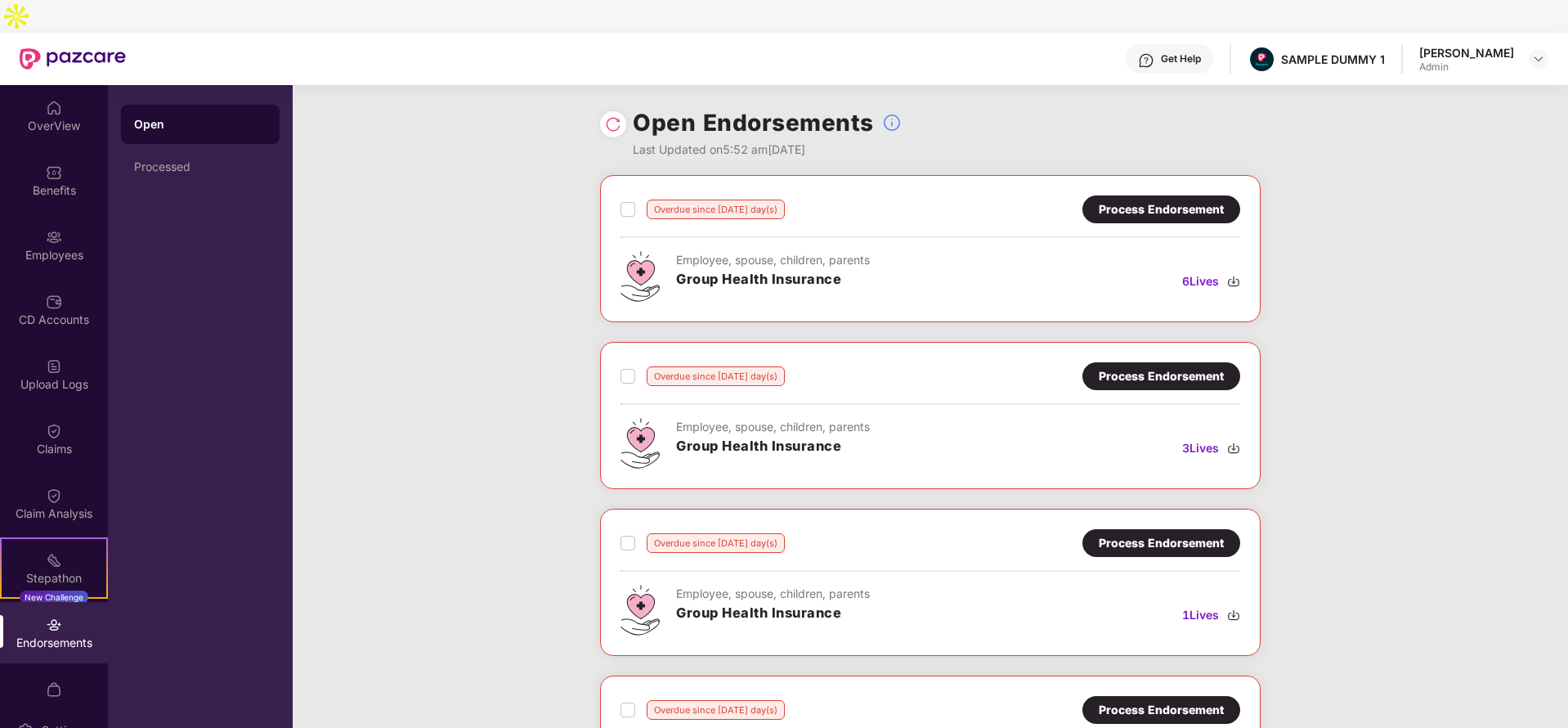
click at [1113, 200] on div "Process Endorsement" at bounding box center [1161, 209] width 125 height 18
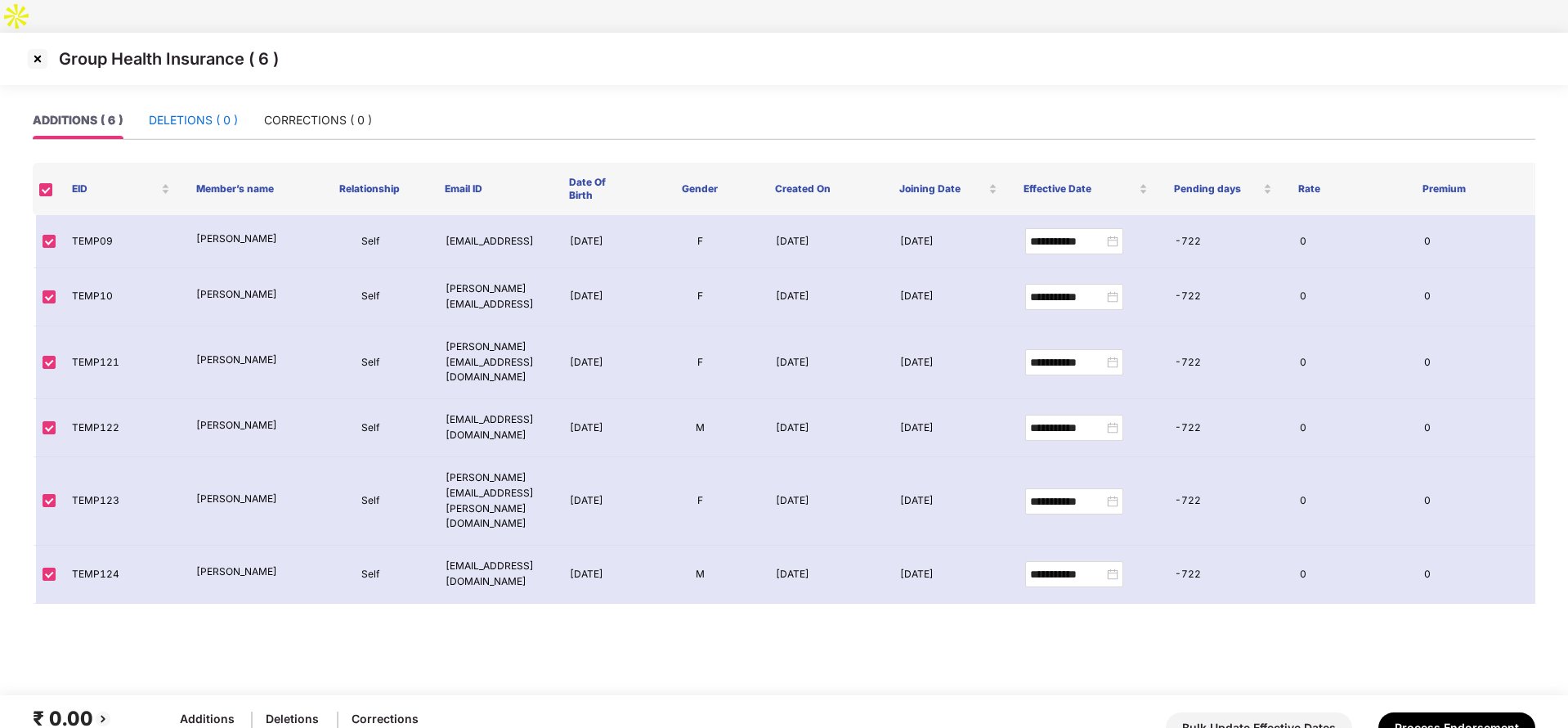
click at [186, 111] on div "DELETIONS ( 0 )" at bounding box center [193, 121] width 89 height 18
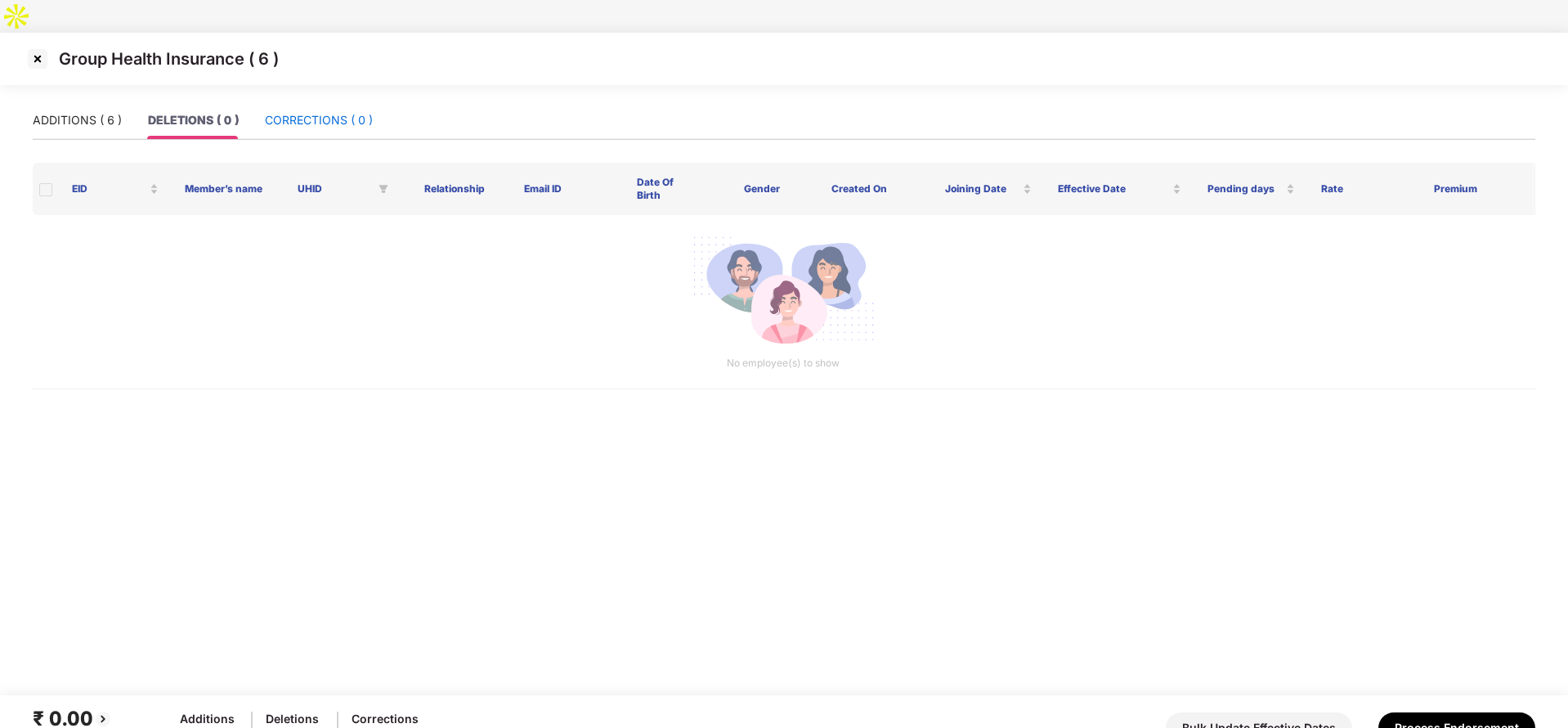
click at [323, 111] on div "CORRECTIONS ( 0 )" at bounding box center [319, 121] width 108 height 18
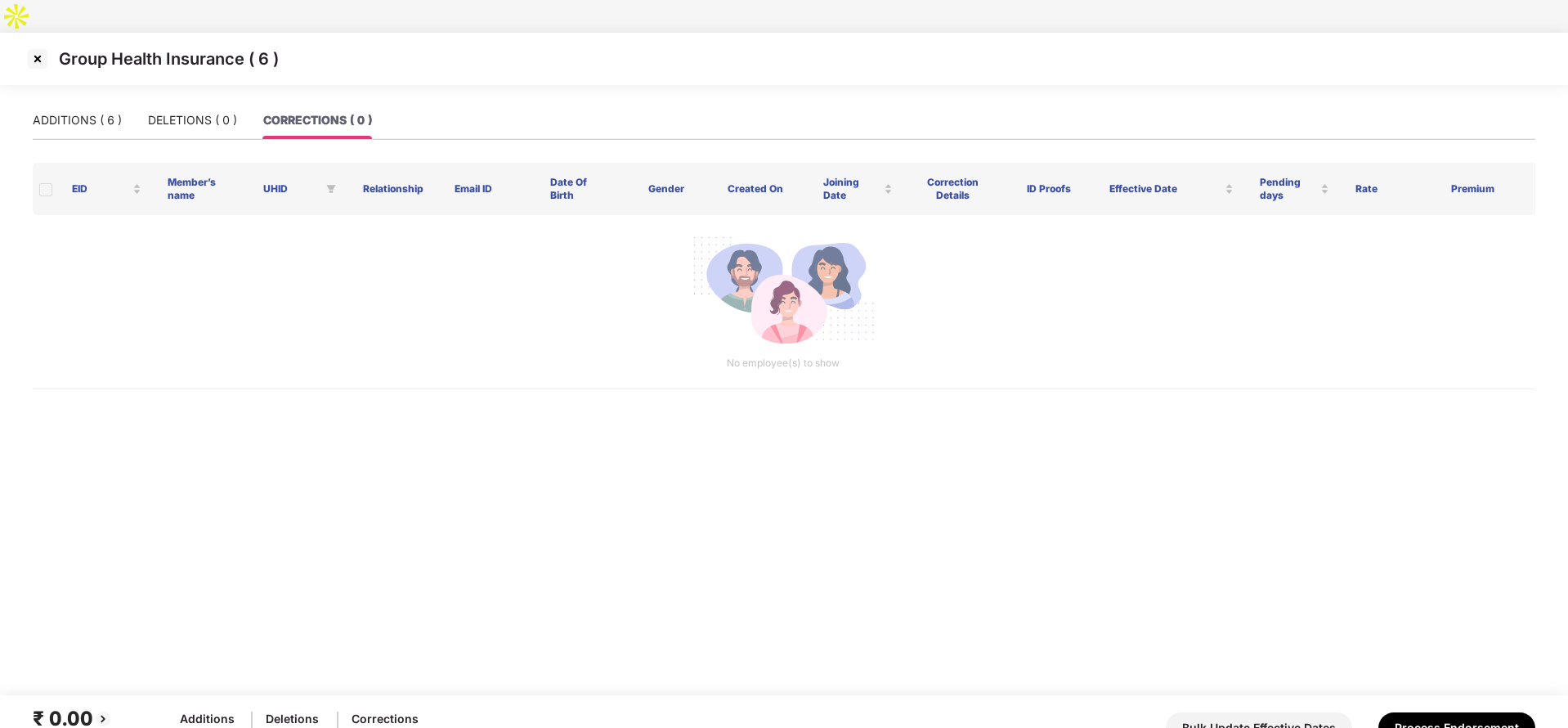
click at [37, 46] on img at bounding box center [37, 58] width 26 height 26
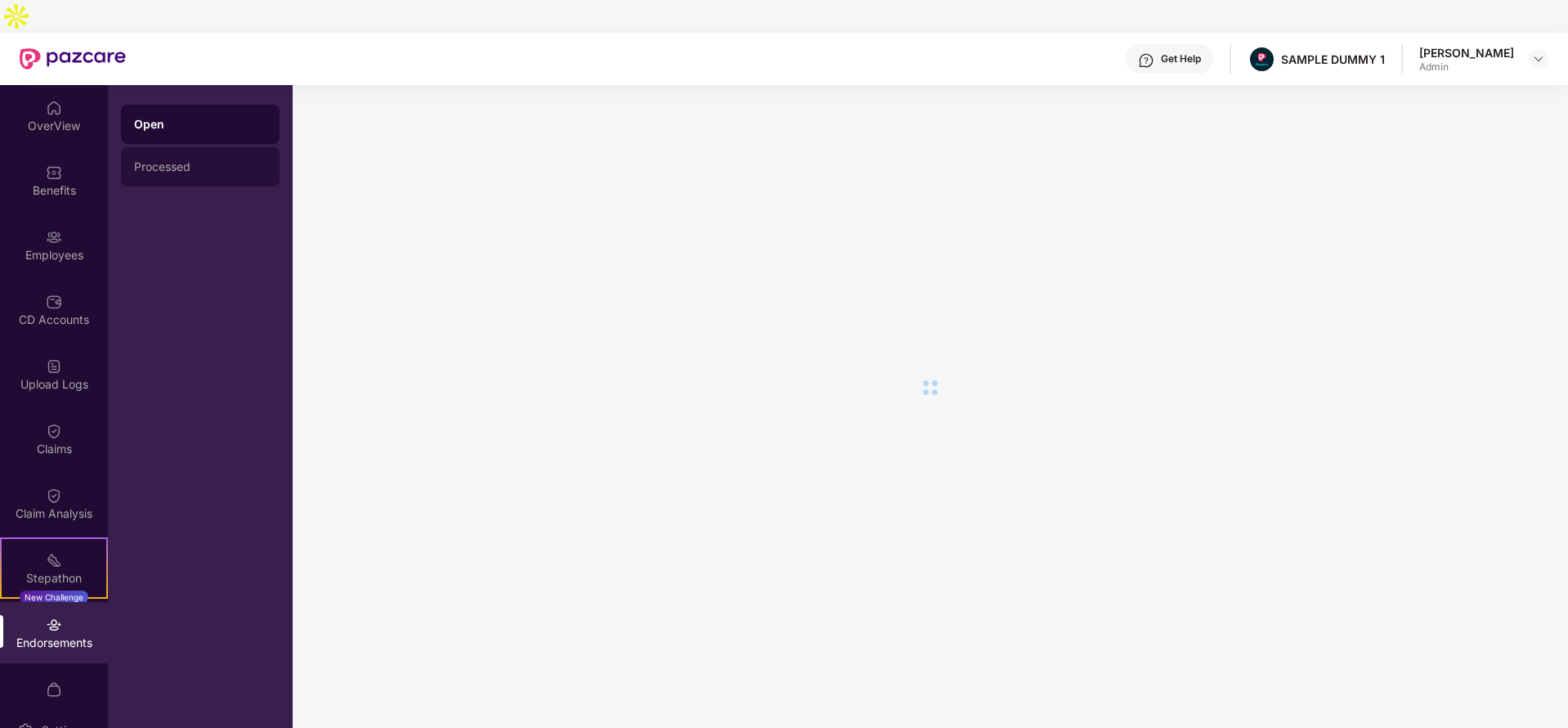
click at [226, 160] on div "Processed" at bounding box center [199, 167] width 132 height 13
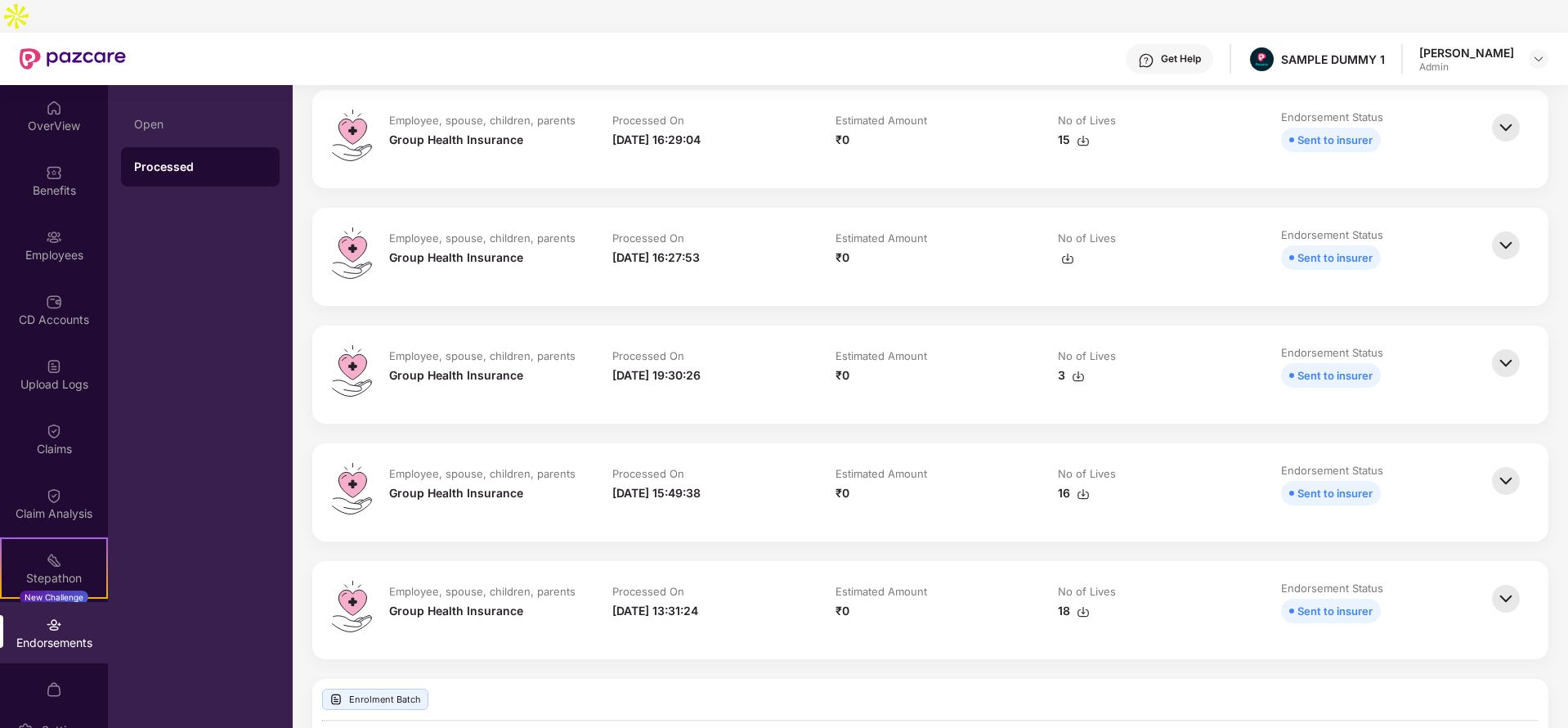
scroll to position [191, 0]
click at [1513, 227] on img at bounding box center [1505, 244] width 36 height 36
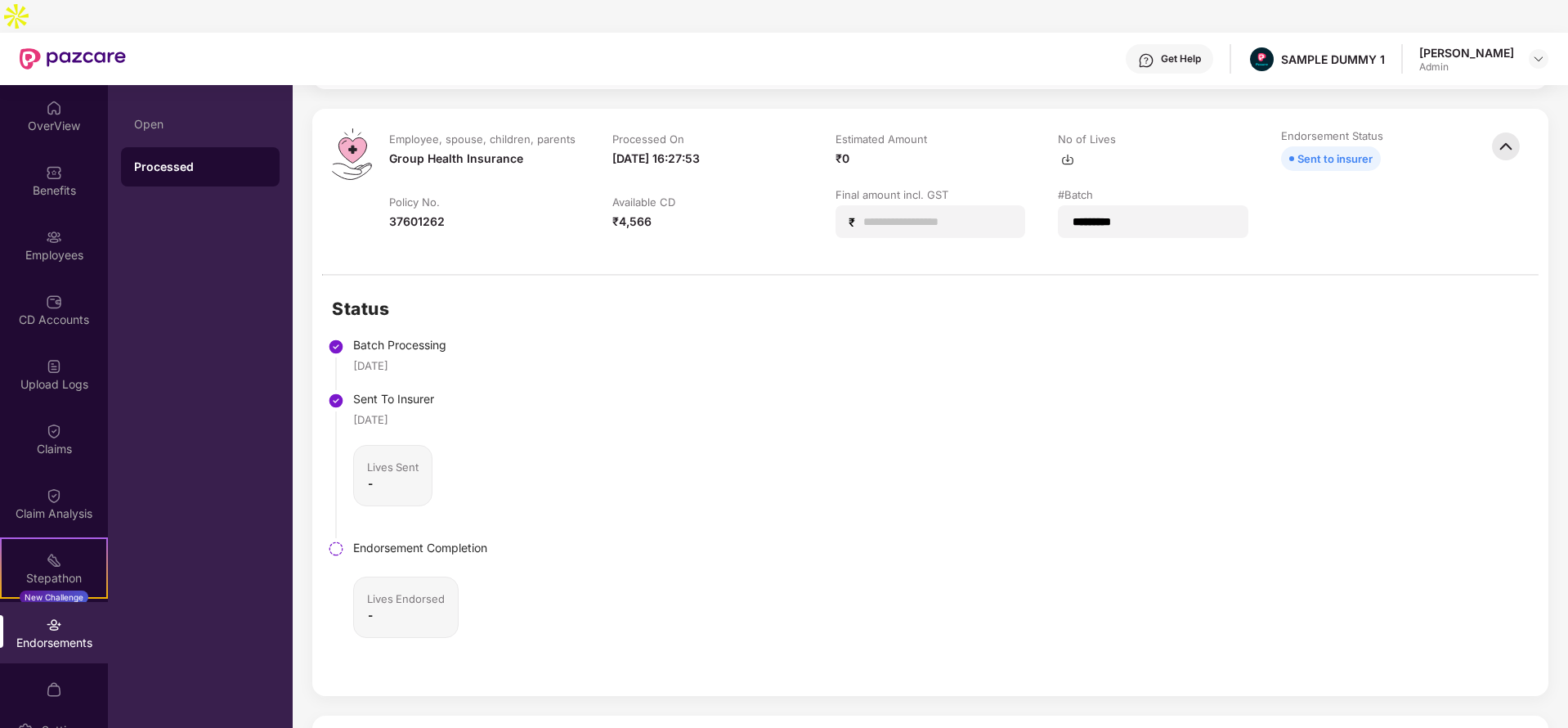
scroll to position [282, 0]
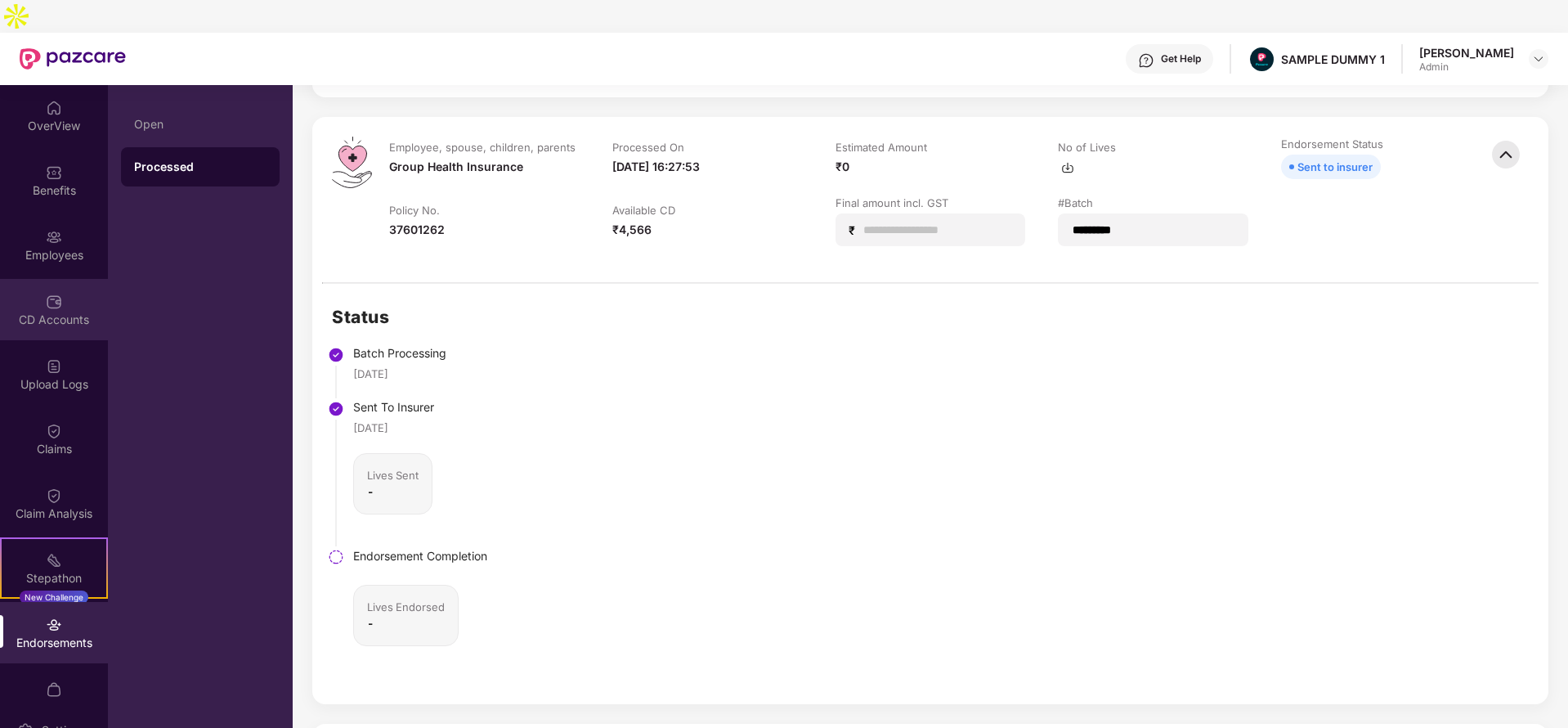
click at [62, 312] on div "CD Accounts" at bounding box center [54, 320] width 108 height 17
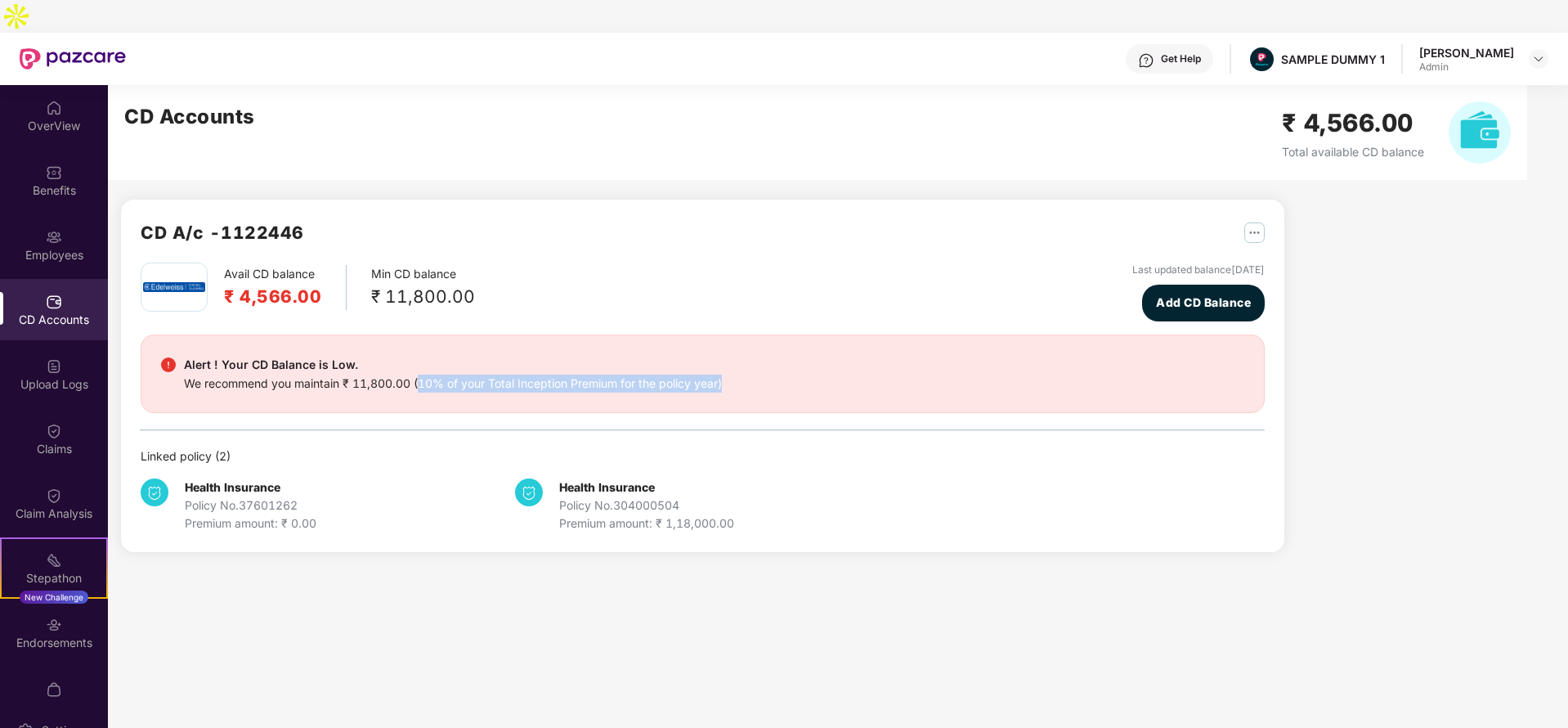
drag, startPoint x: 420, startPoint y: 351, endPoint x: 723, endPoint y: 358, distance: 303.1
click at [722, 375] on div "We recommend you maintain ₹ 11,800.00 (10% of your Total Inception Premium for …" at bounding box center [453, 384] width 538 height 18
click at [485, 263] on div "Avail CD balance ₹ 4,566.00 Min CD balance ₹ 11,800.00 Last updated balance [DA…" at bounding box center [702, 292] width 1124 height 59
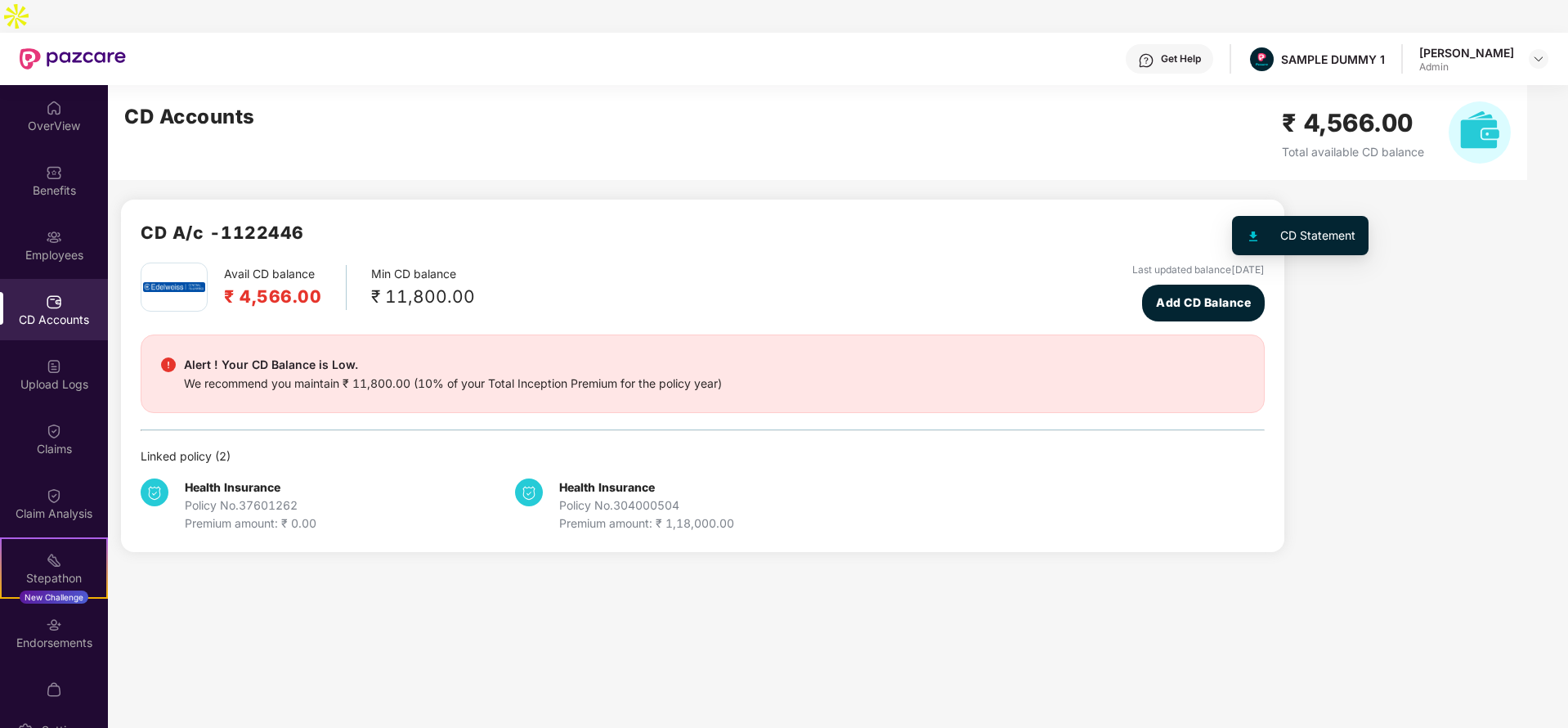
click at [1258, 223] on img "button" at bounding box center [1254, 233] width 21 height 21
click at [879, 219] on div "CD A/c - 1122446" at bounding box center [702, 241] width 1124 height 43
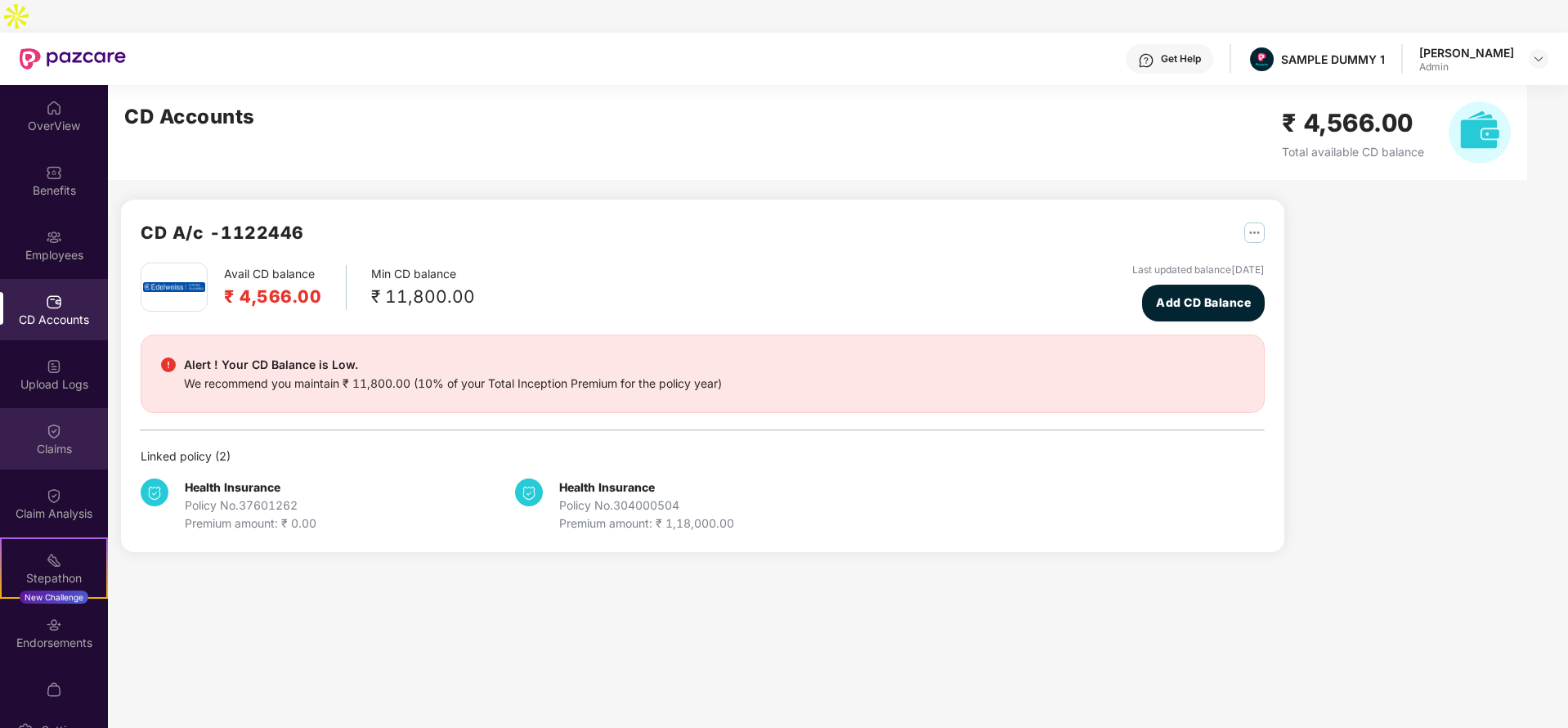
click at [48, 425] on div "Claims" at bounding box center [54, 439] width 108 height 61
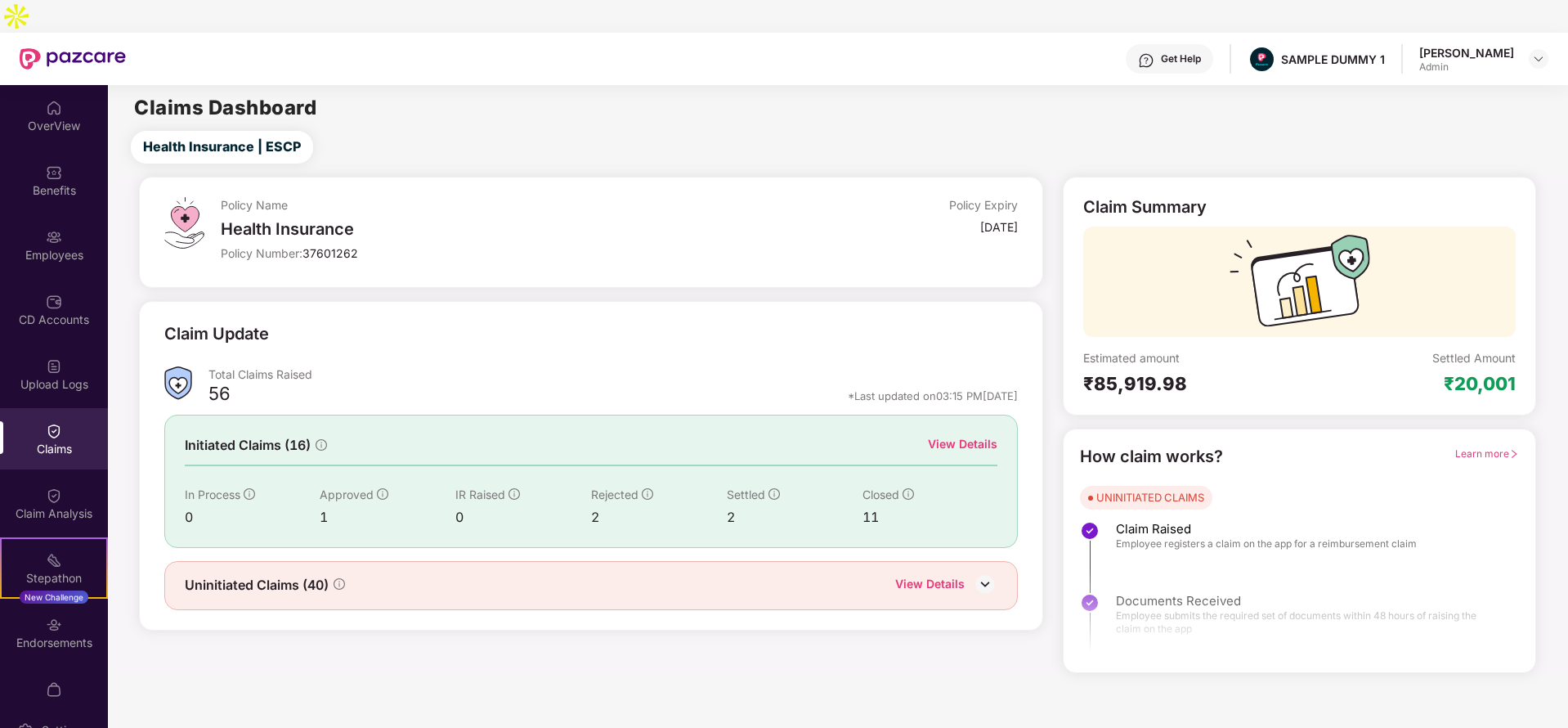
click at [948, 435] on div "View Details" at bounding box center [963, 445] width 70 height 18
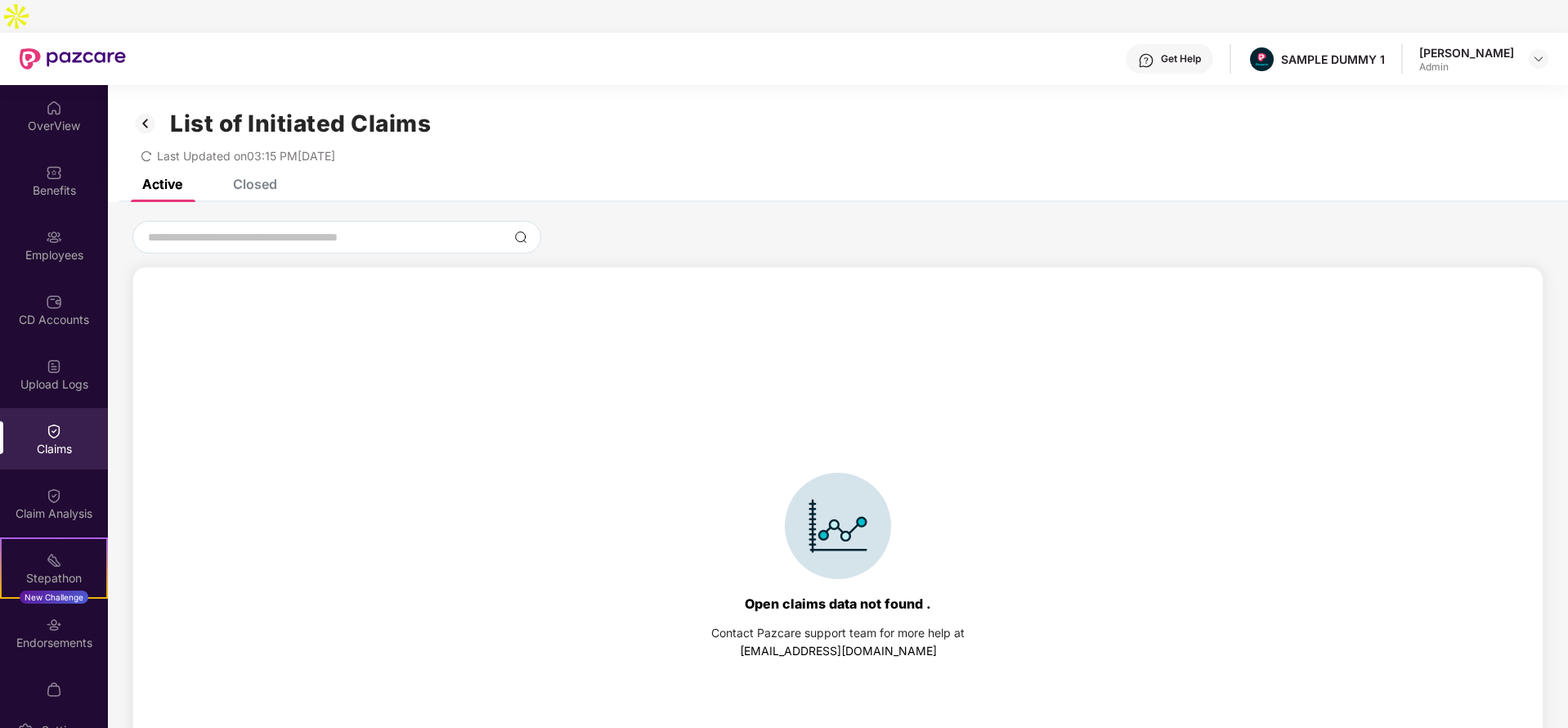
click at [274, 176] on div "Closed" at bounding box center [255, 184] width 44 height 17
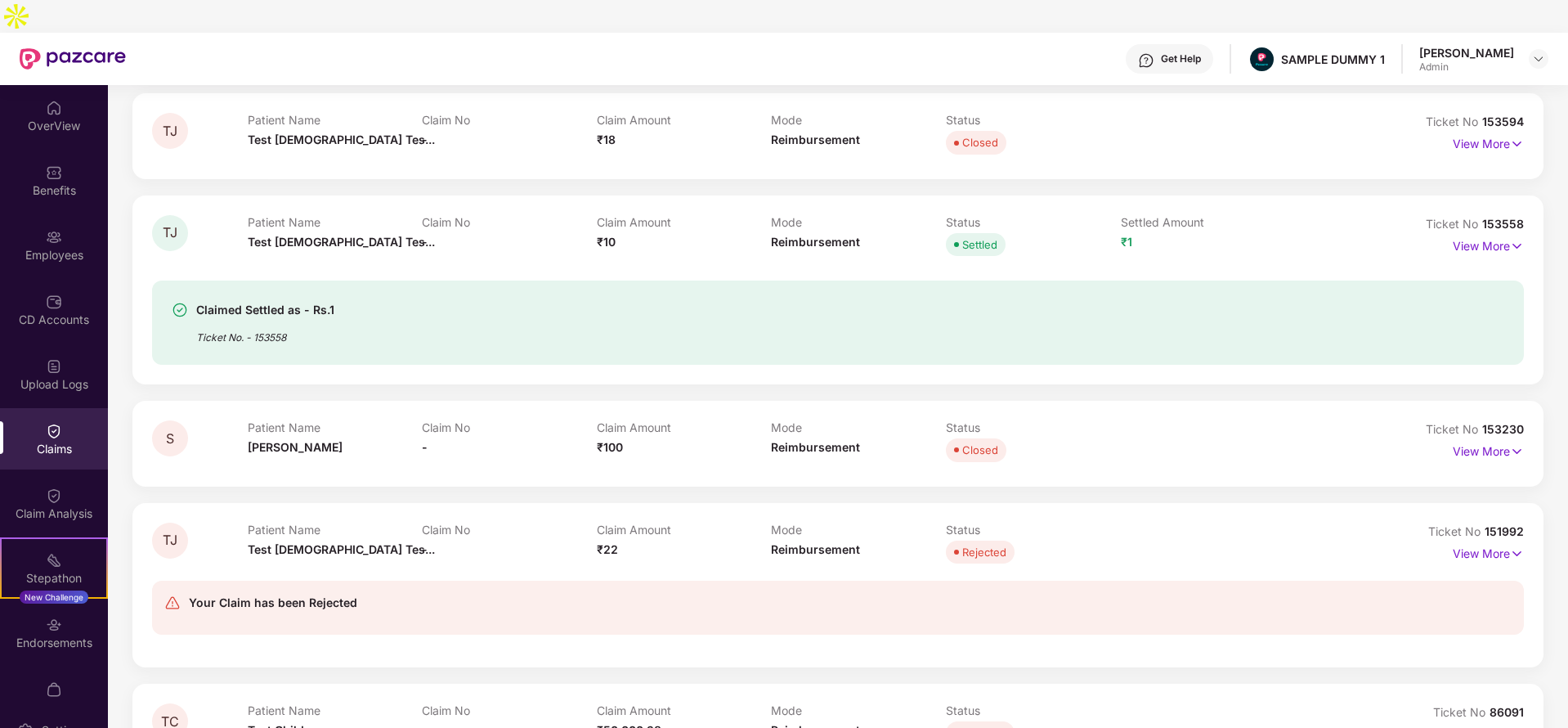
scroll to position [274, 0]
click at [1458, 234] on p "View More" at bounding box center [1488, 245] width 71 height 22
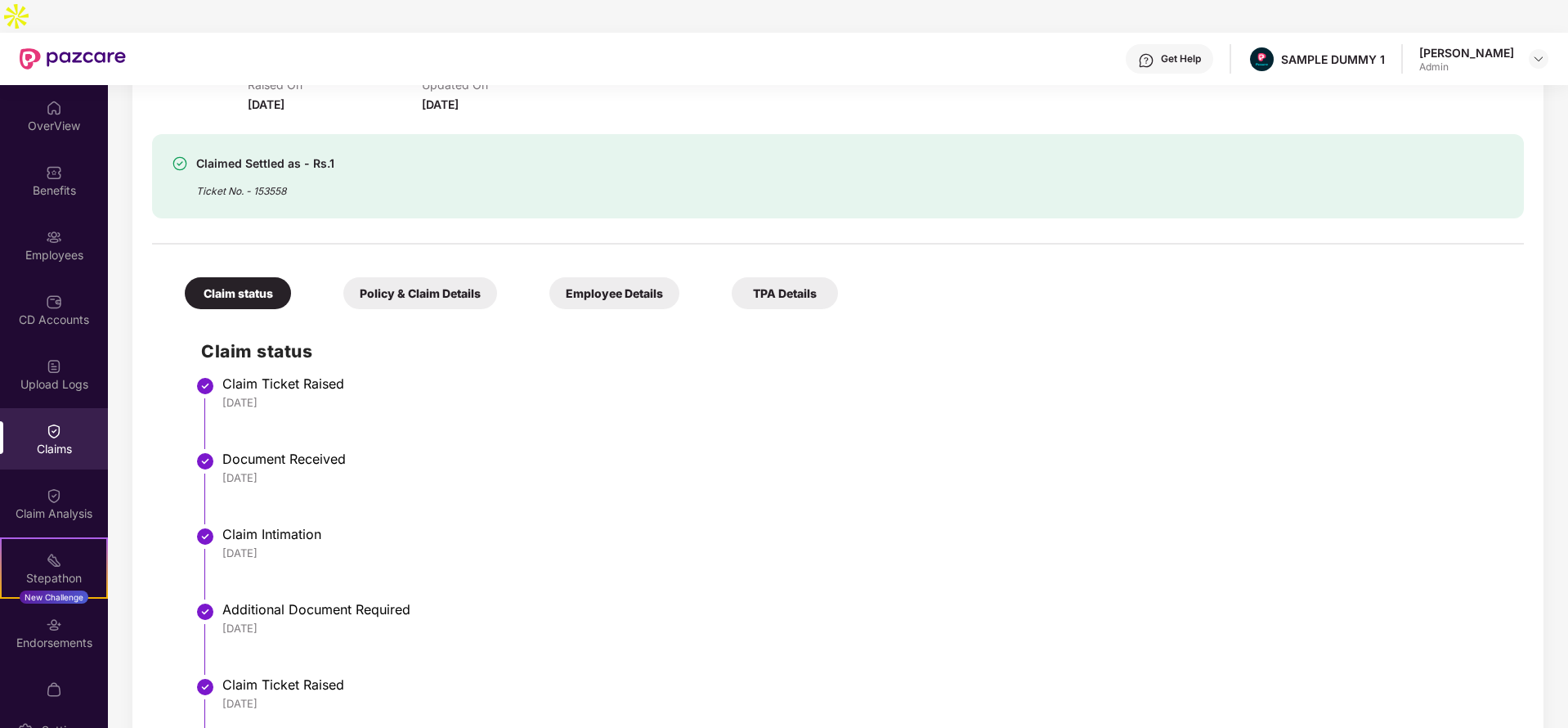
scroll to position [613, 0]
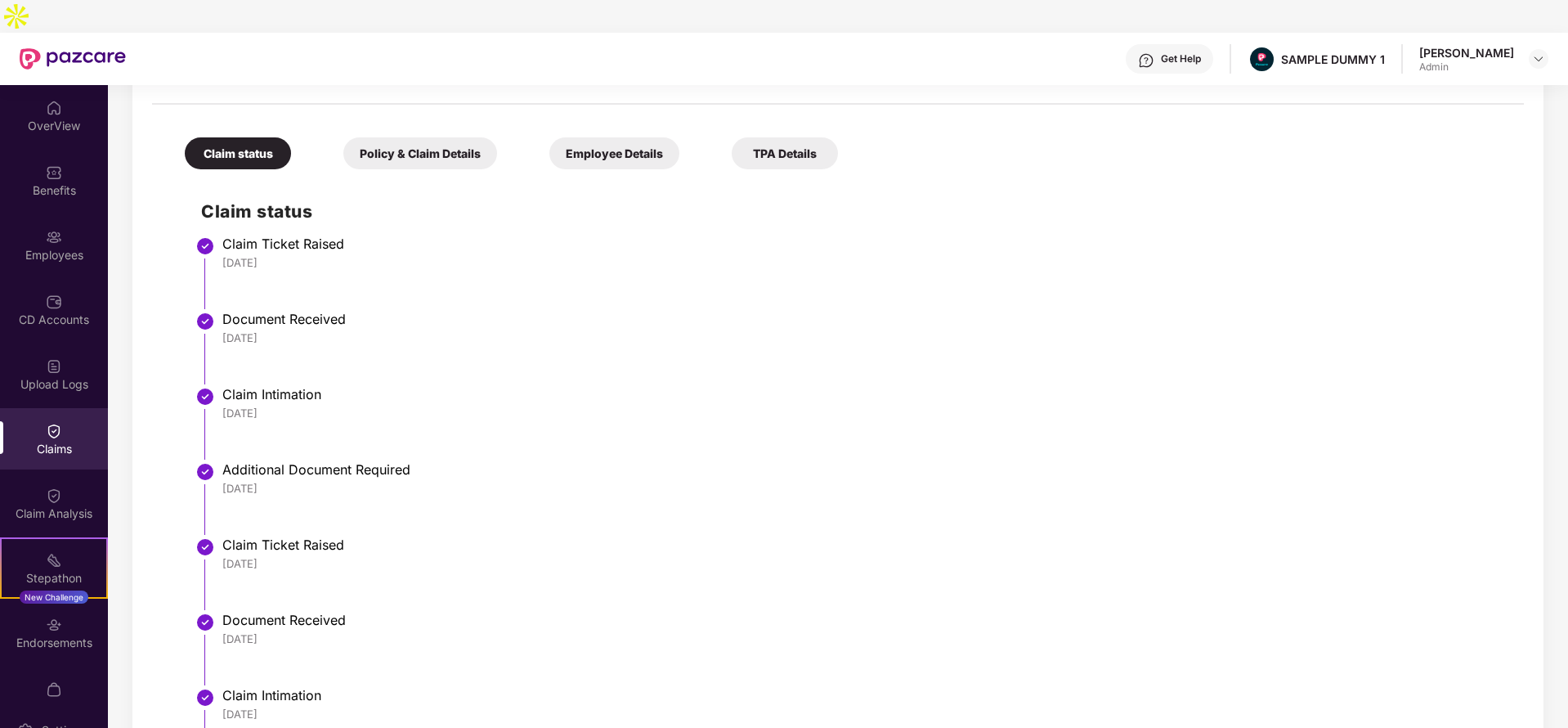
click at [446, 137] on div "Policy & Claim Details" at bounding box center [419, 153] width 154 height 32
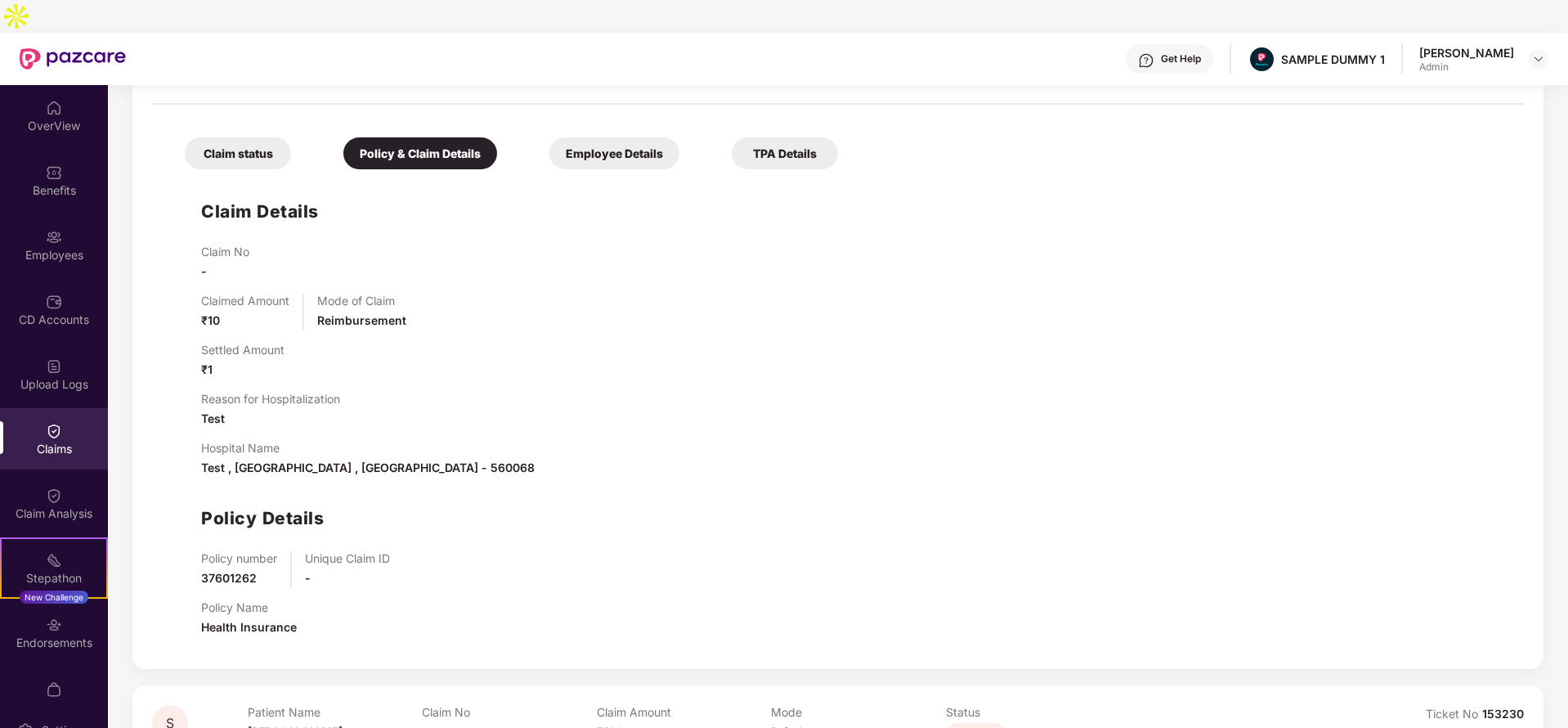
click at [647, 137] on div "Employee Details" at bounding box center [614, 153] width 130 height 32
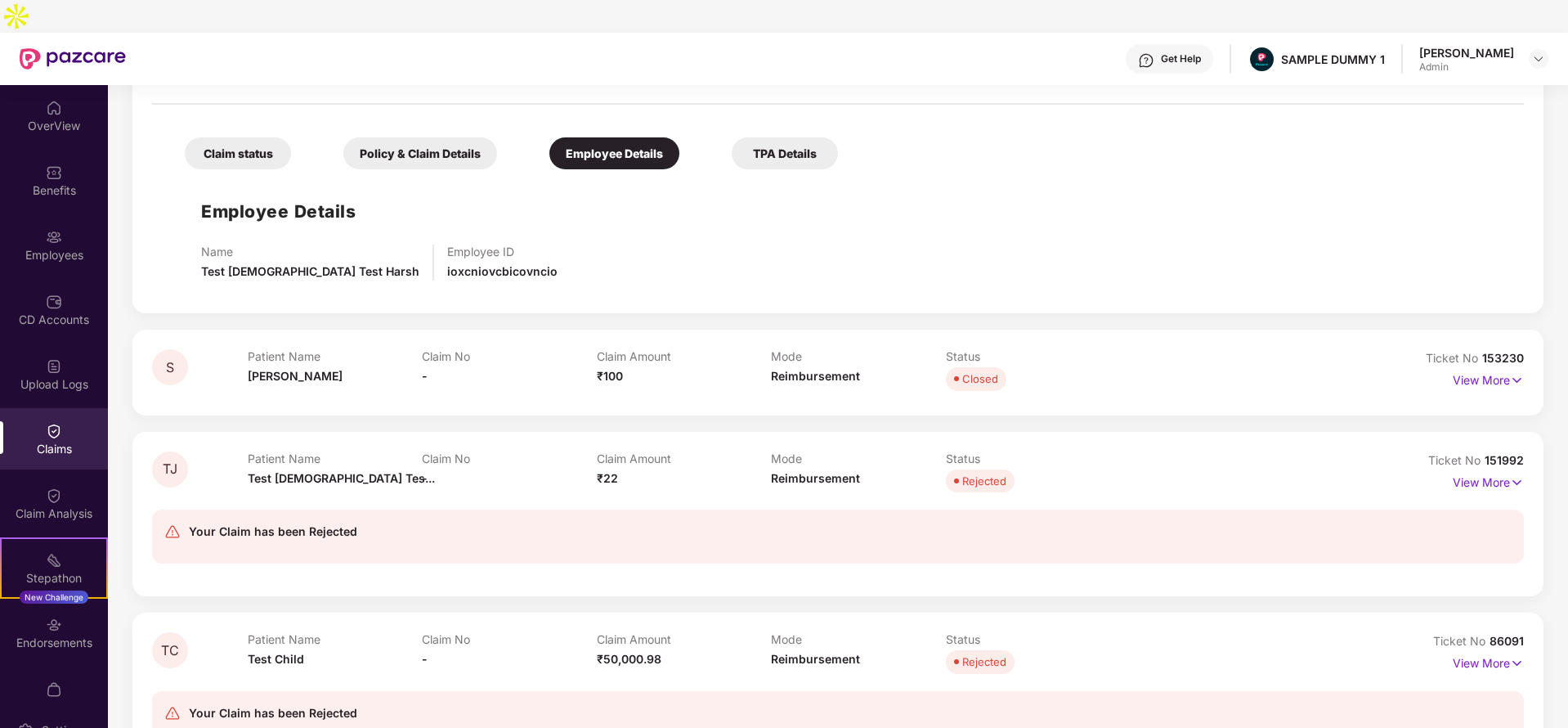
click at [772, 137] on div "TPA Details" at bounding box center [785, 153] width 106 height 32
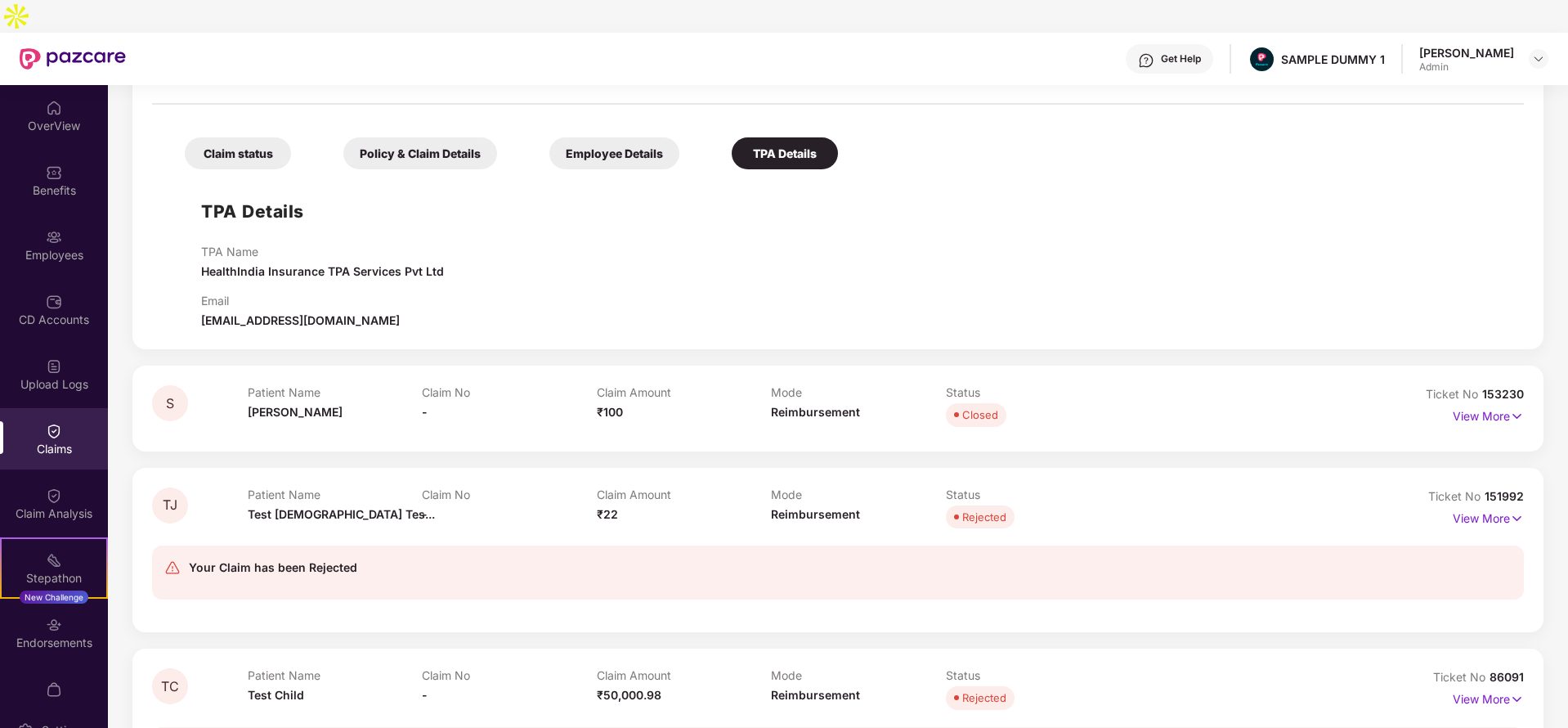
click at [234, 137] on div "Claim status" at bounding box center [238, 153] width 106 height 32
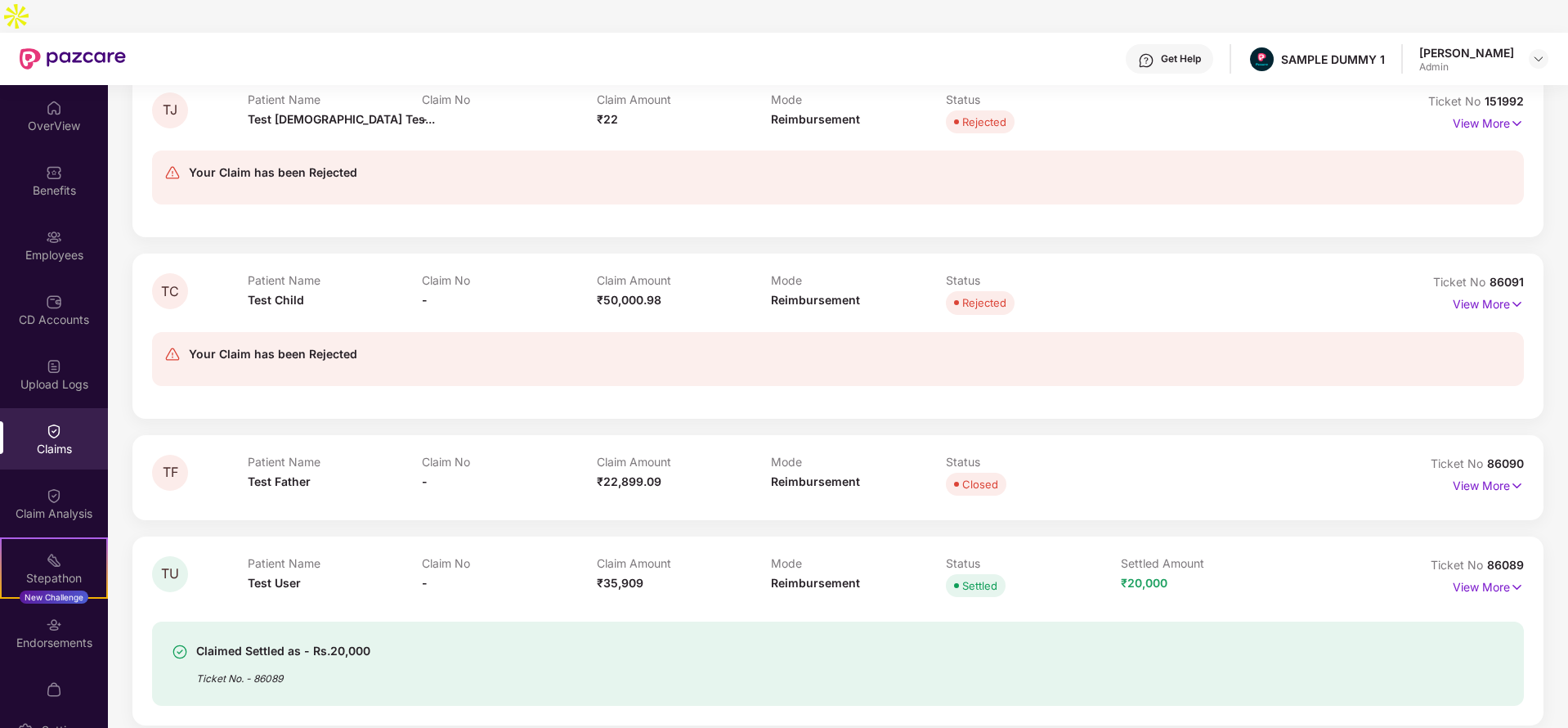
scroll to position [1491, 0]
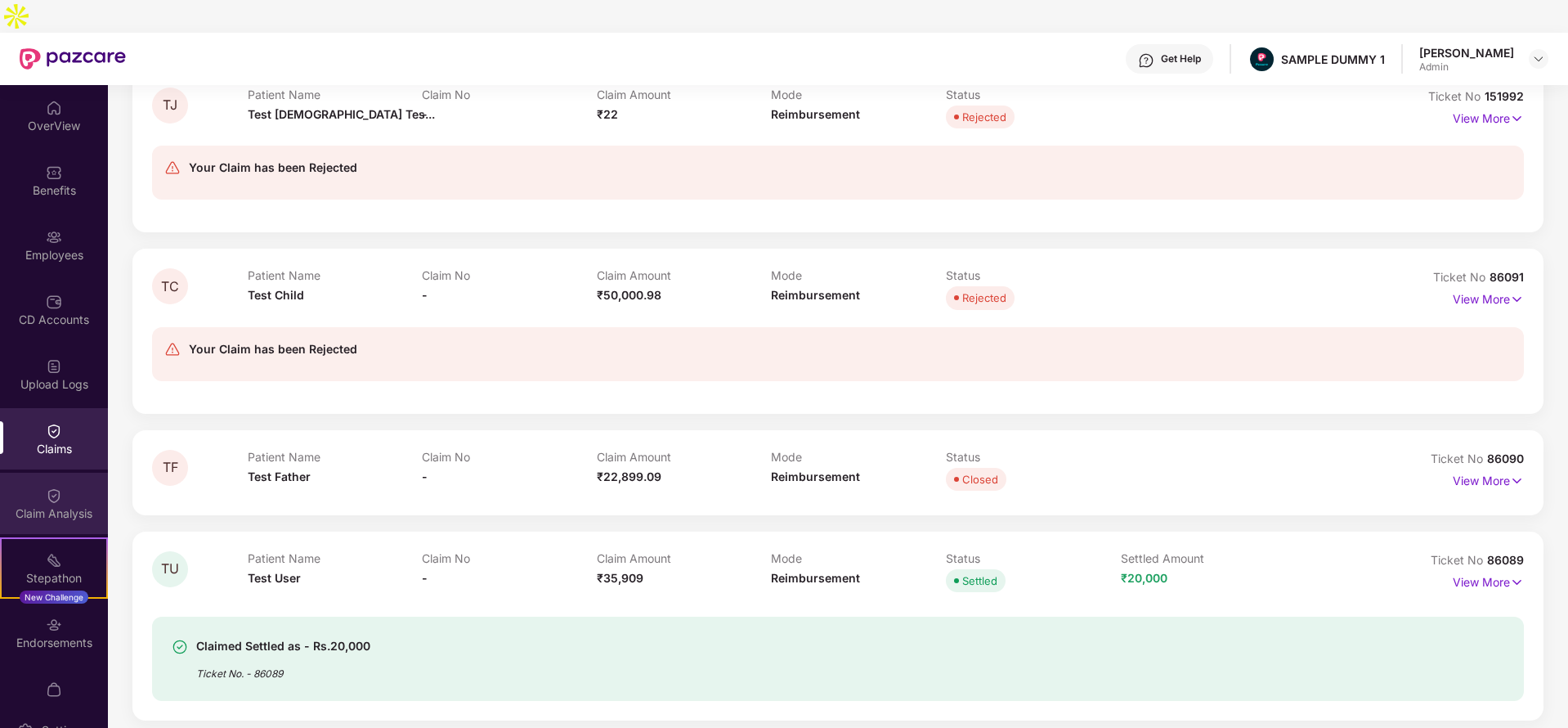
click at [46, 488] on img at bounding box center [54, 496] width 17 height 17
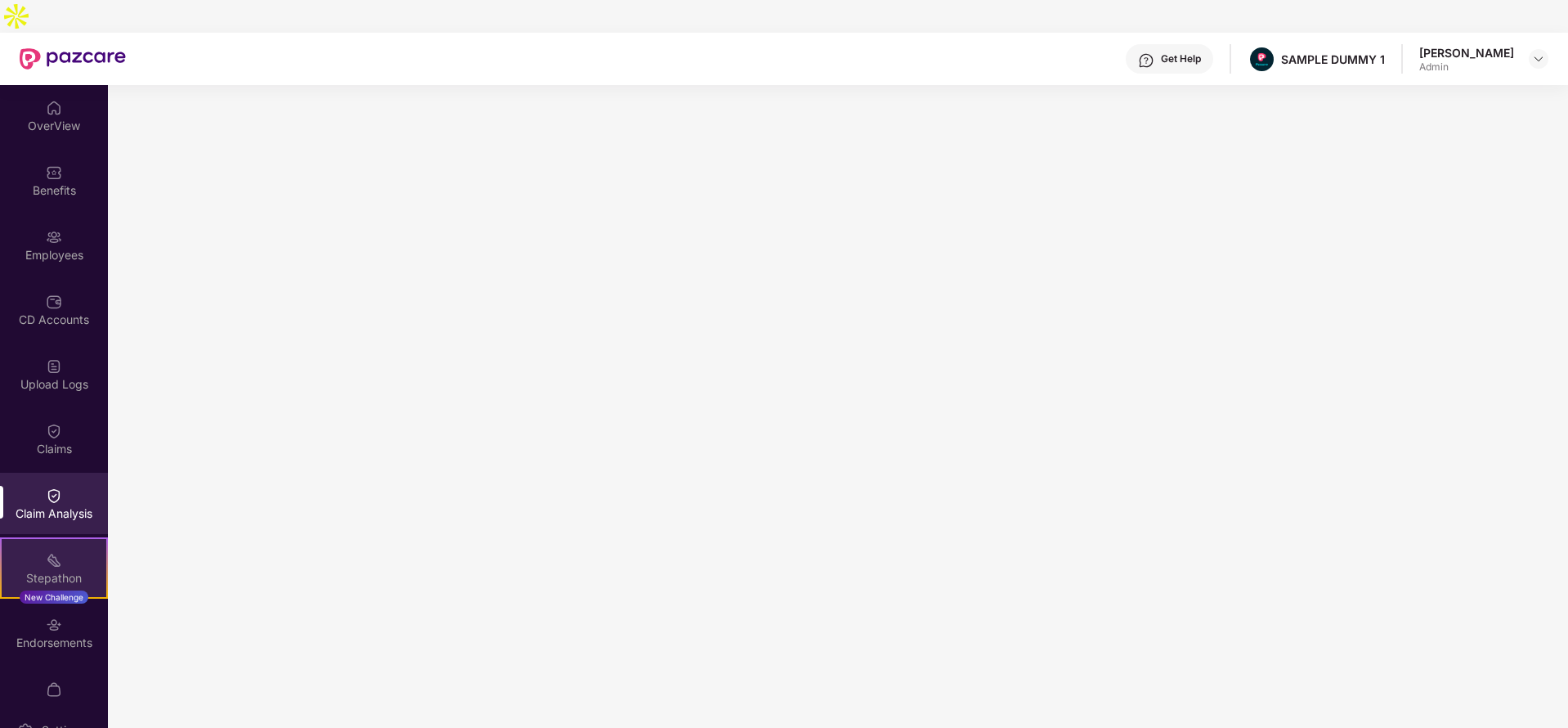
click at [41, 538] on div "Stepathon New Challenge" at bounding box center [54, 568] width 108 height 61
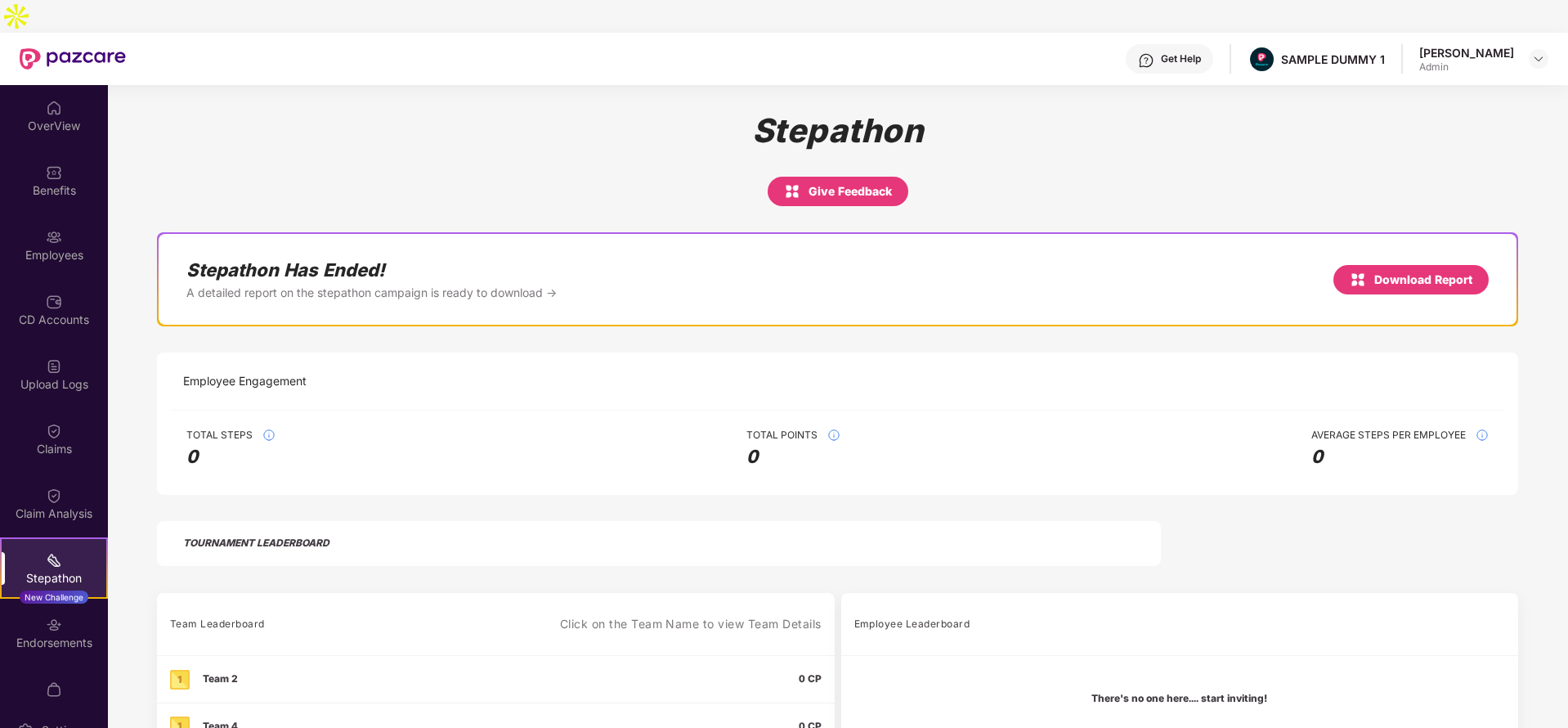
click at [1173, 44] on div "Get Help" at bounding box center [1169, 58] width 87 height 29
click at [945, 85] on div "Stepathon Give Feedback" at bounding box center [837, 145] width 1459 height 121
